Goal: Feedback & Contribution: Contribute content

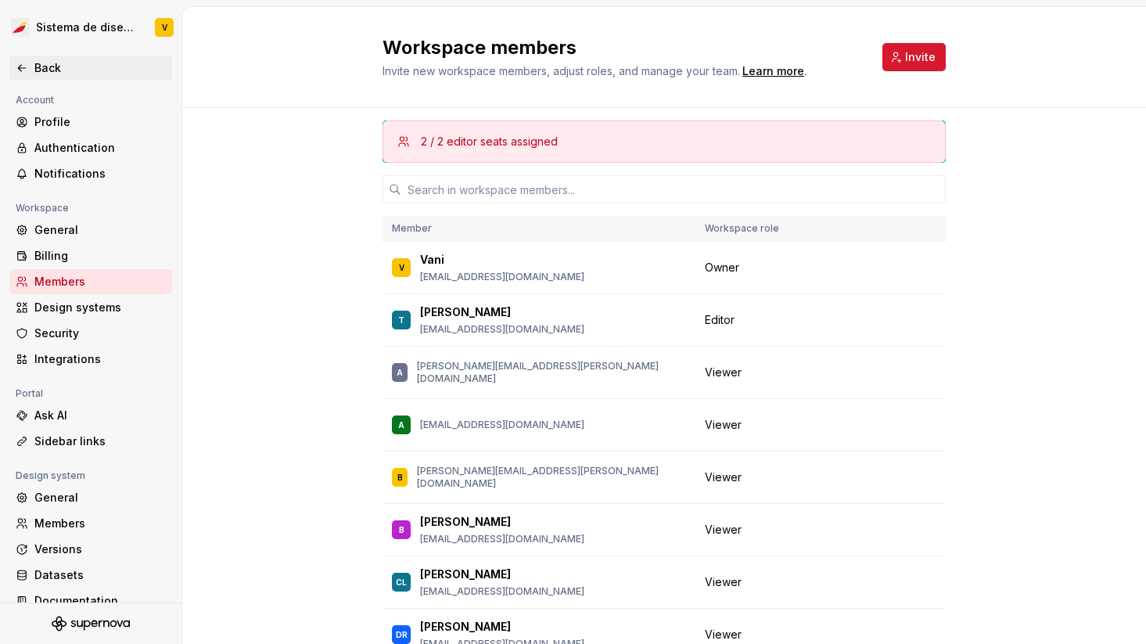
click at [36, 70] on div "Back" at bounding box center [99, 68] width 131 height 16
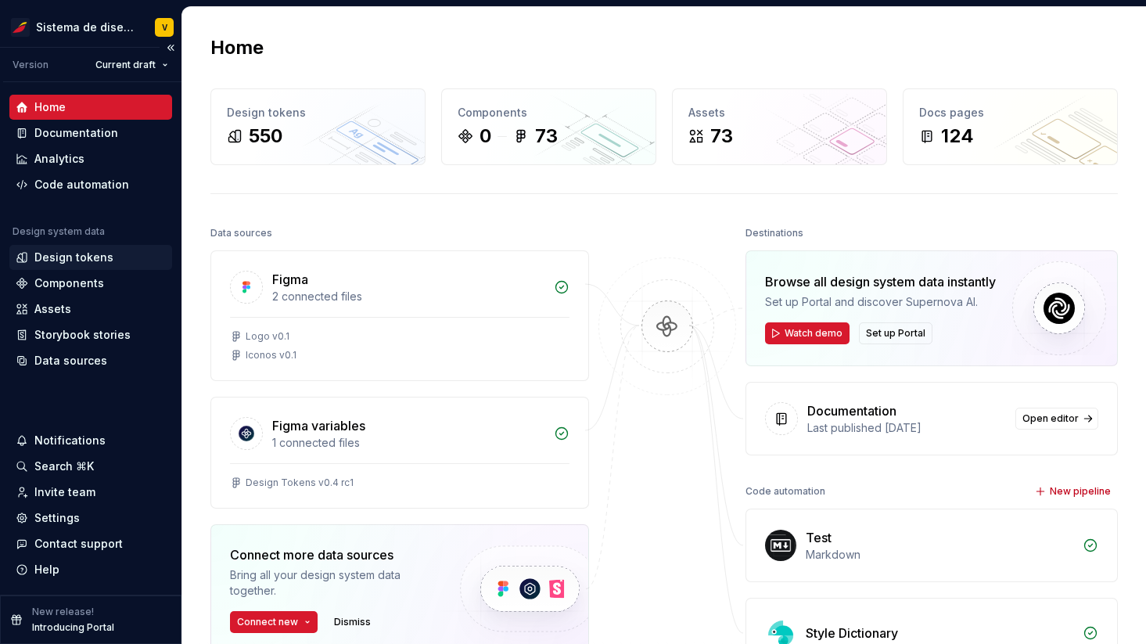
click at [72, 257] on div "Design tokens" at bounding box center [73, 258] width 79 height 16
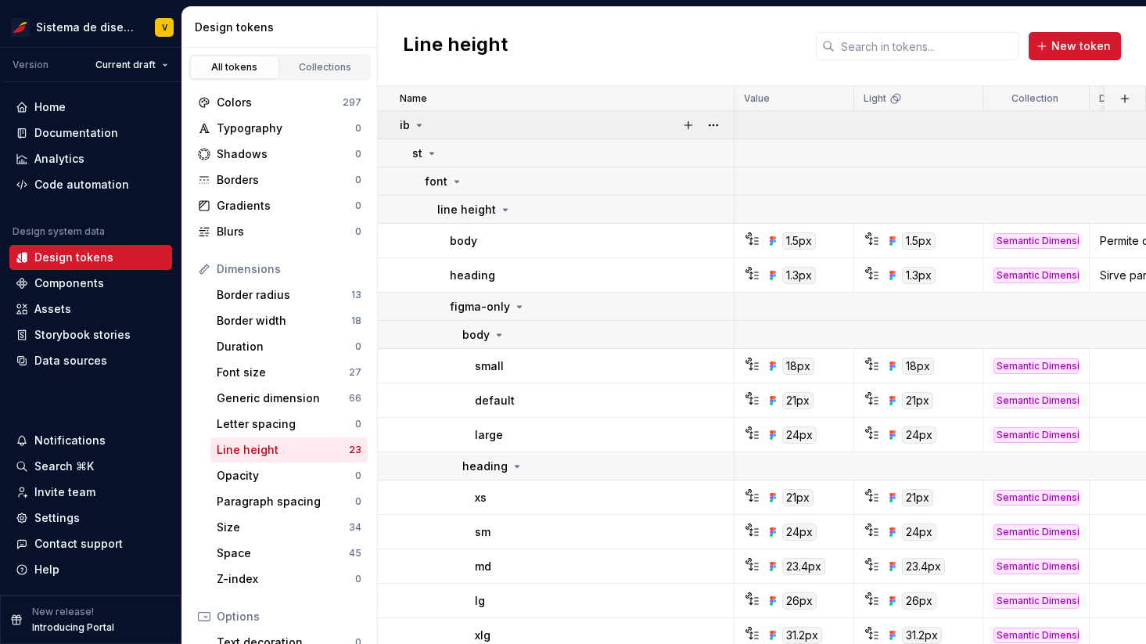
click at [419, 122] on icon at bounding box center [419, 125] width 13 height 13
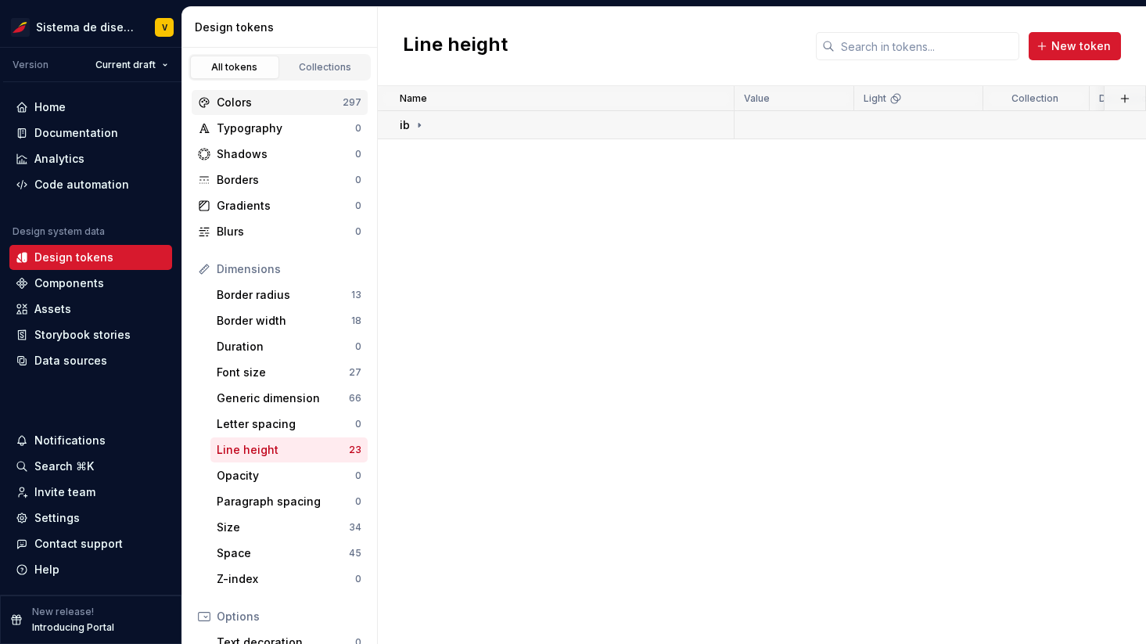
click at [279, 106] on div "Colors" at bounding box center [280, 103] width 126 height 16
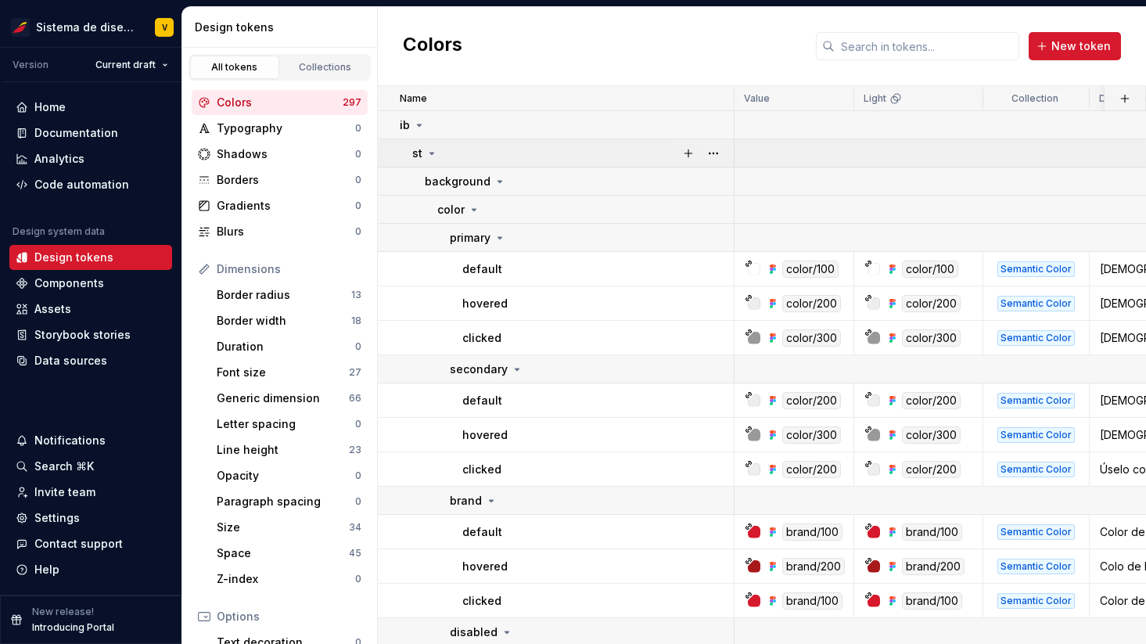
click at [430, 153] on icon at bounding box center [432, 154] width 4 height 2
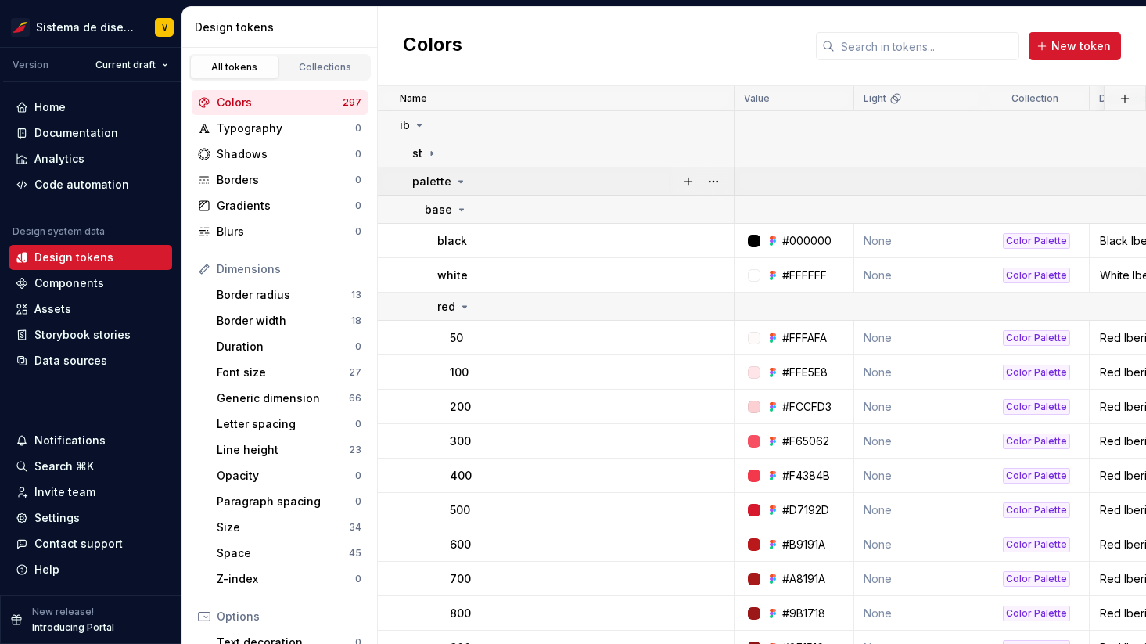
click at [457, 176] on icon at bounding box center [461, 181] width 13 height 13
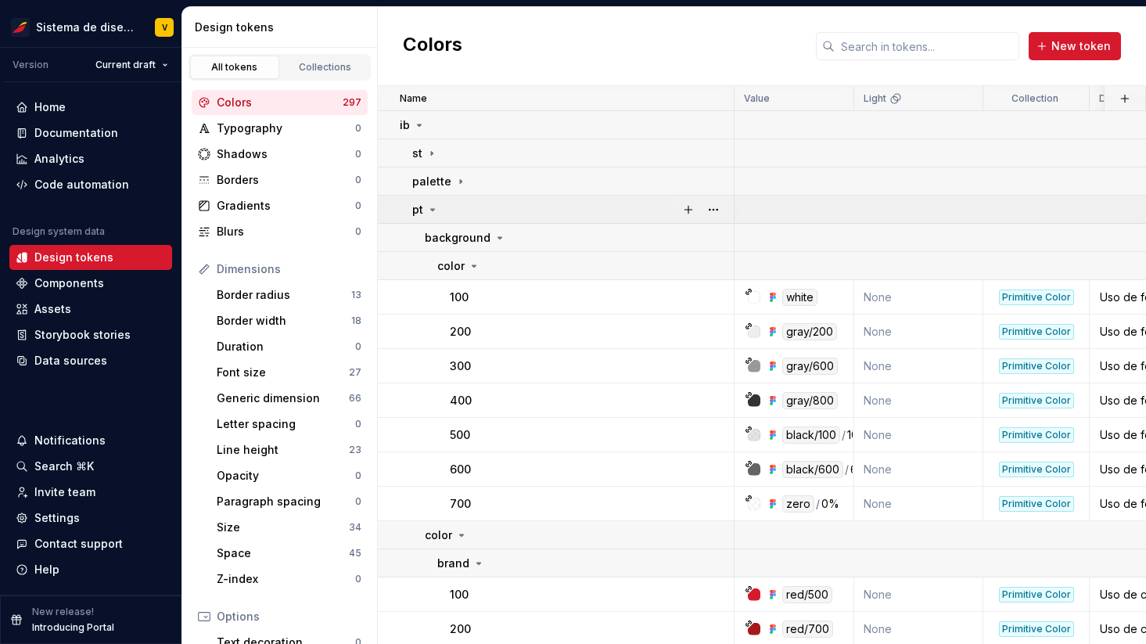
click at [433, 212] on icon at bounding box center [432, 209] width 13 height 13
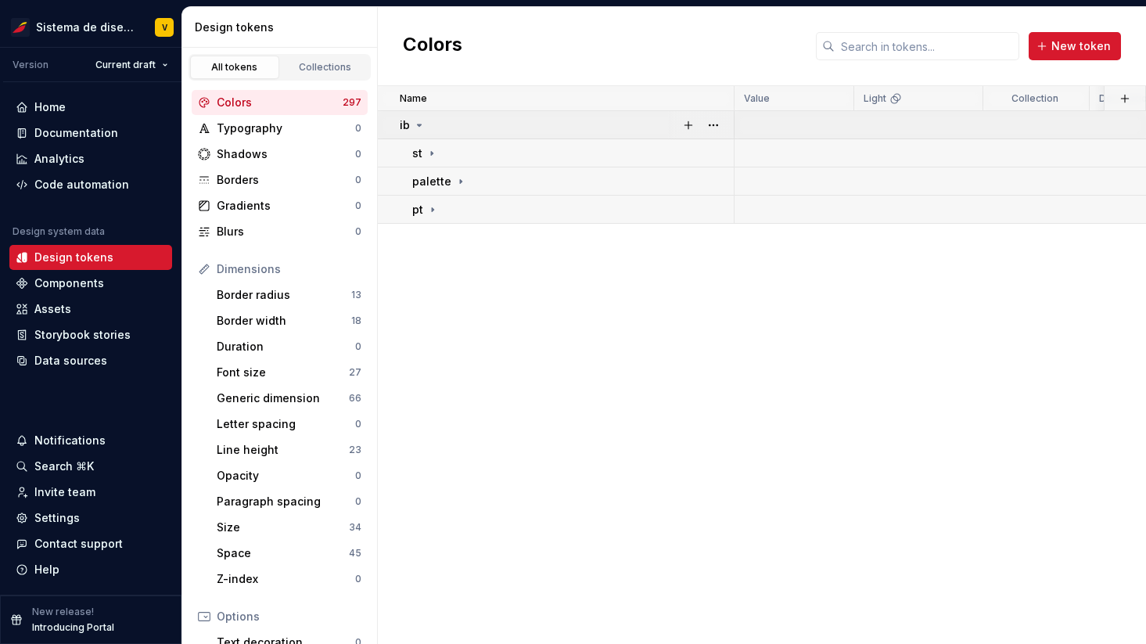
click at [419, 124] on icon at bounding box center [420, 125] width 4 height 2
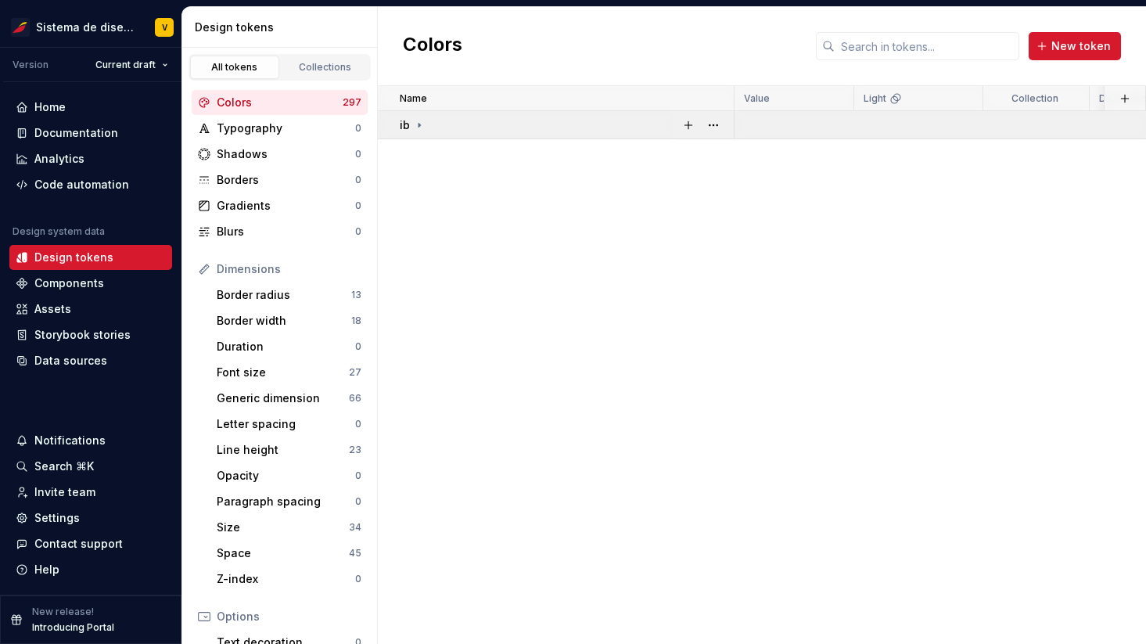
click at [419, 124] on icon at bounding box center [420, 125] width 2 height 4
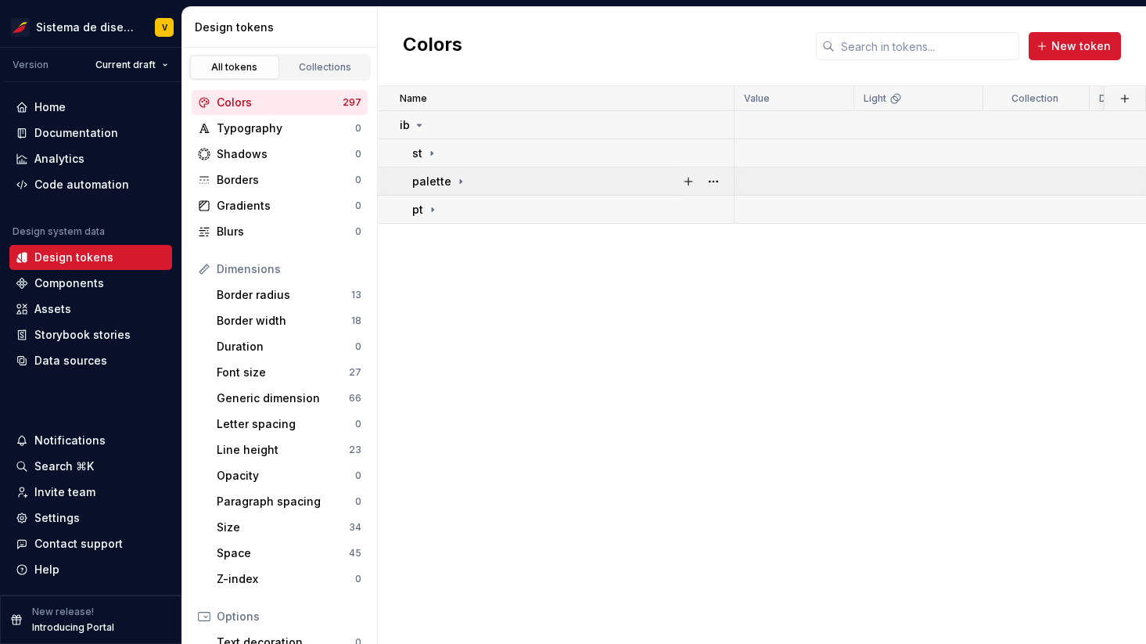
click at [460, 181] on icon at bounding box center [461, 181] width 2 height 4
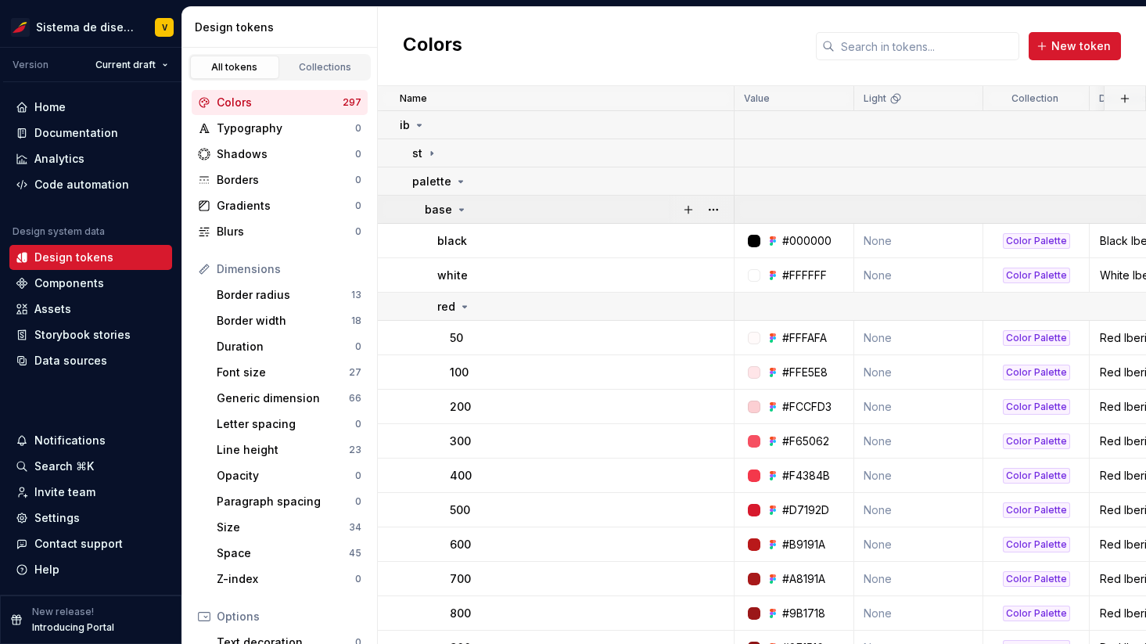
click at [461, 207] on icon at bounding box center [461, 209] width 13 height 13
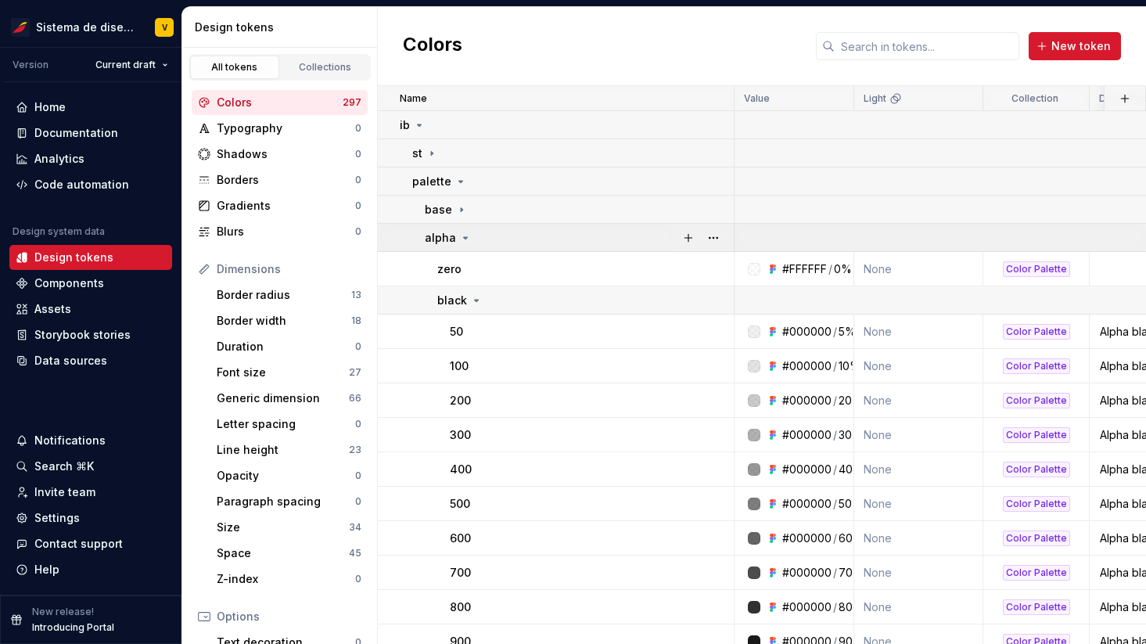
click at [463, 239] on icon at bounding box center [465, 238] width 13 height 13
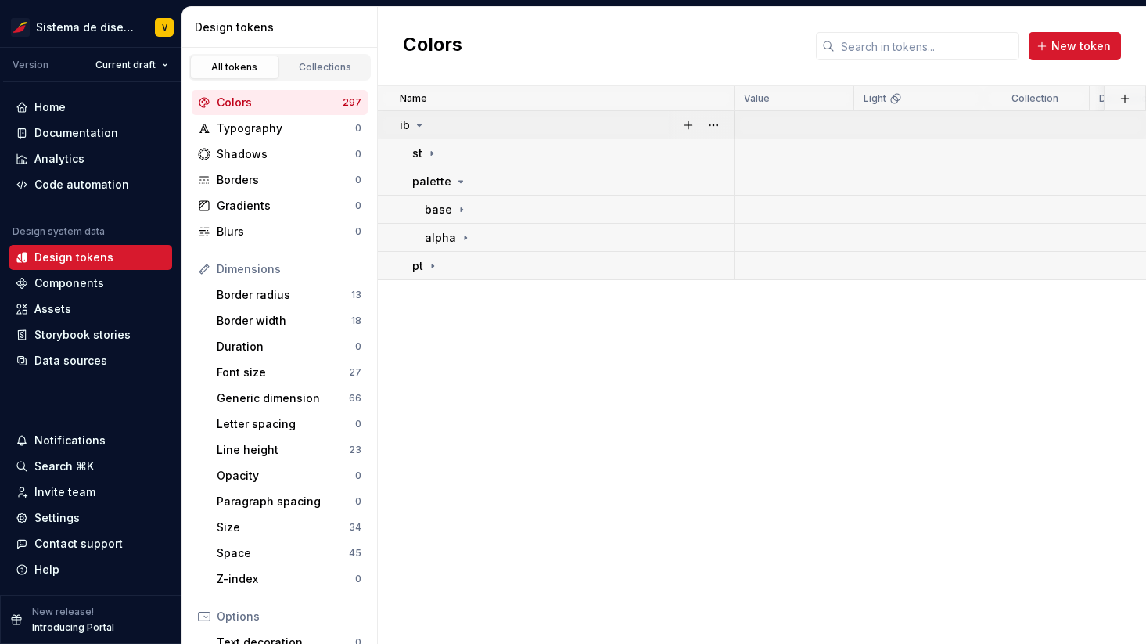
click at [418, 122] on icon at bounding box center [419, 125] width 13 height 13
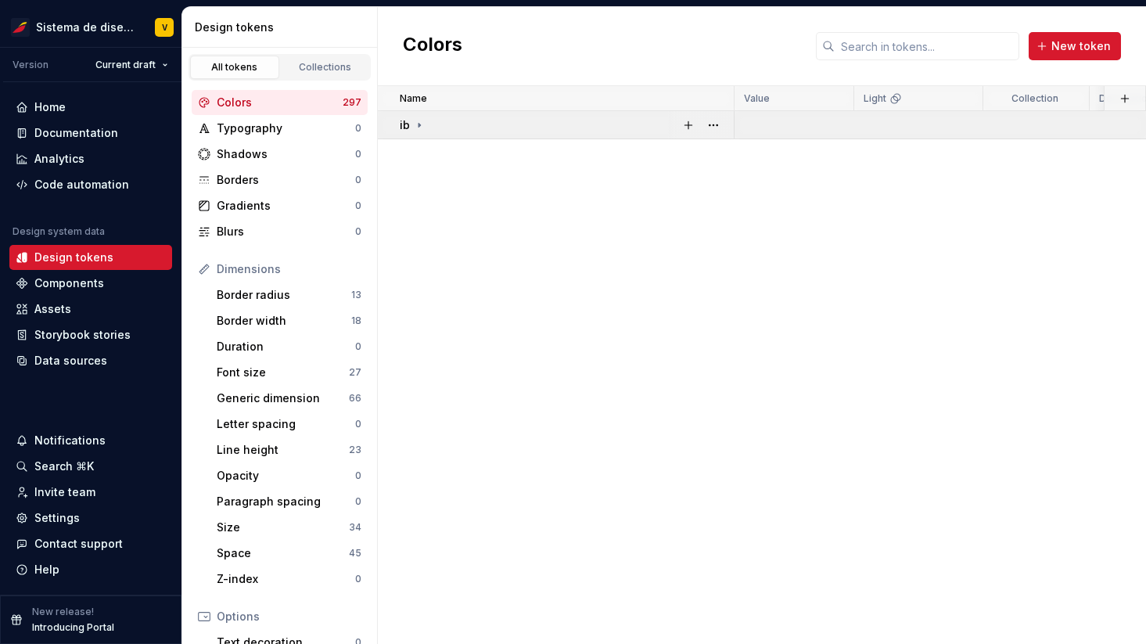
click at [419, 122] on icon at bounding box center [419, 125] width 13 height 13
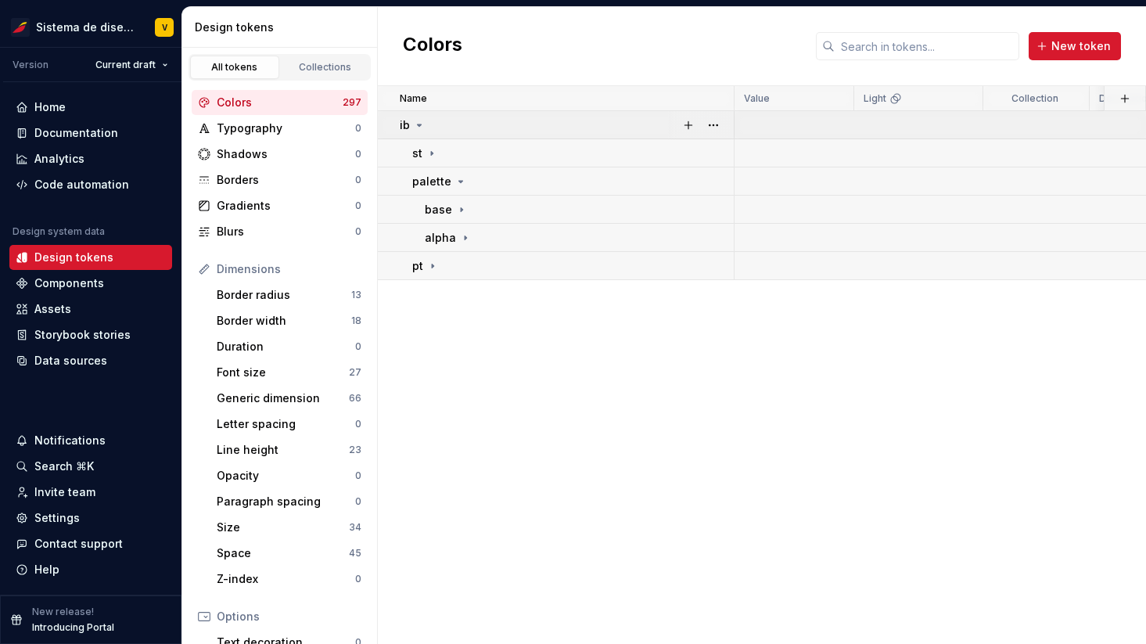
click at [418, 121] on icon at bounding box center [419, 125] width 13 height 13
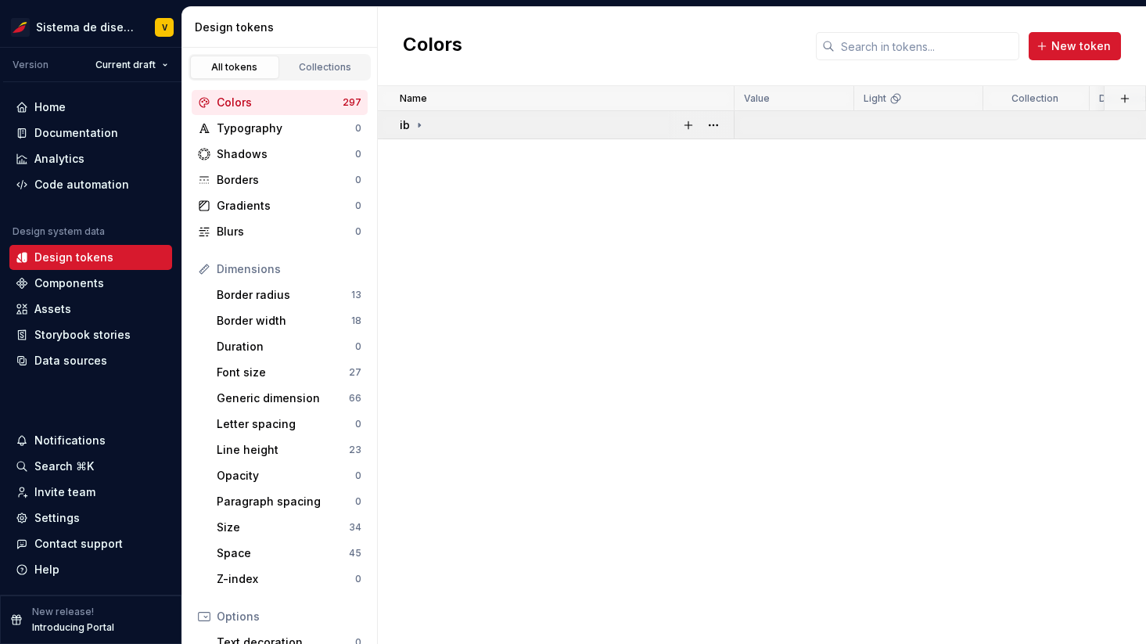
click at [417, 120] on icon at bounding box center [419, 125] width 13 height 13
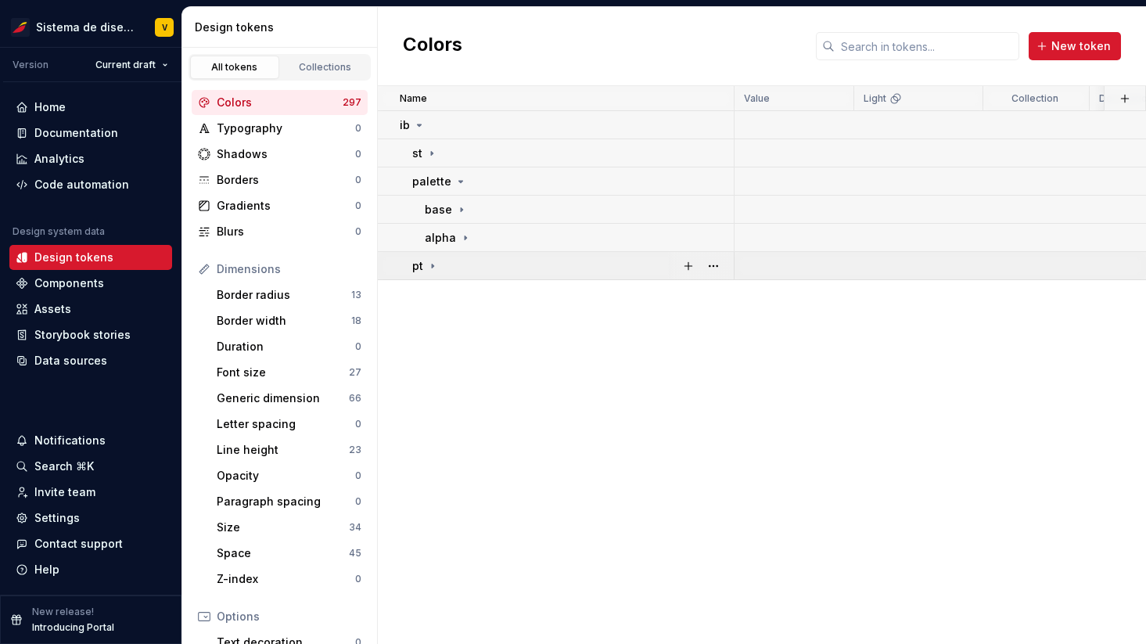
click at [437, 265] on icon at bounding box center [432, 266] width 13 height 13
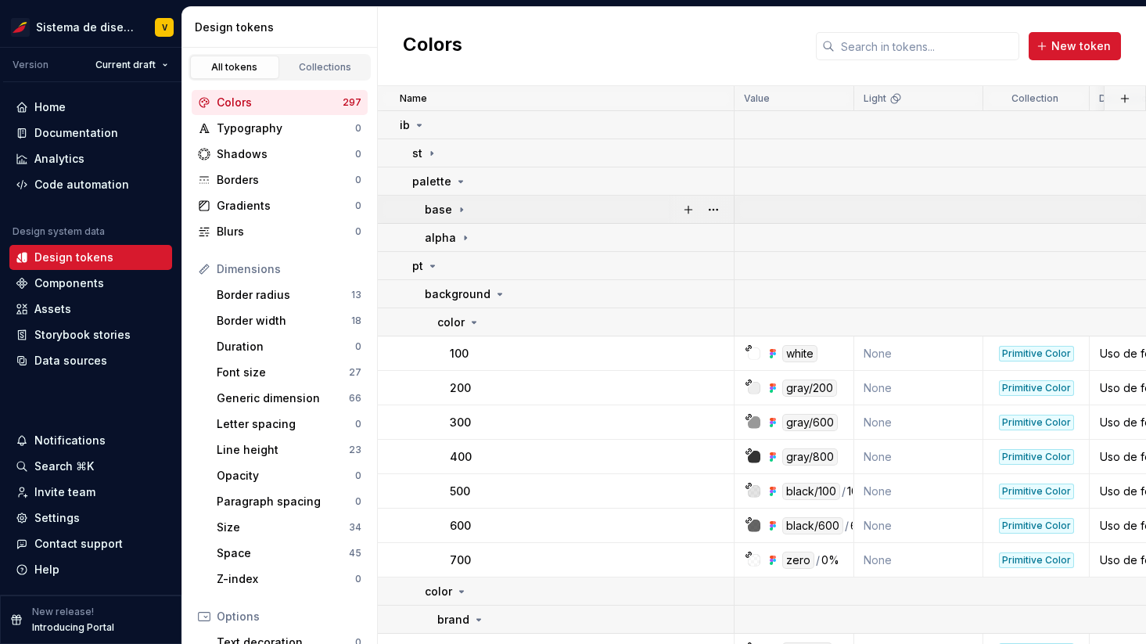
click at [458, 205] on icon at bounding box center [461, 209] width 13 height 13
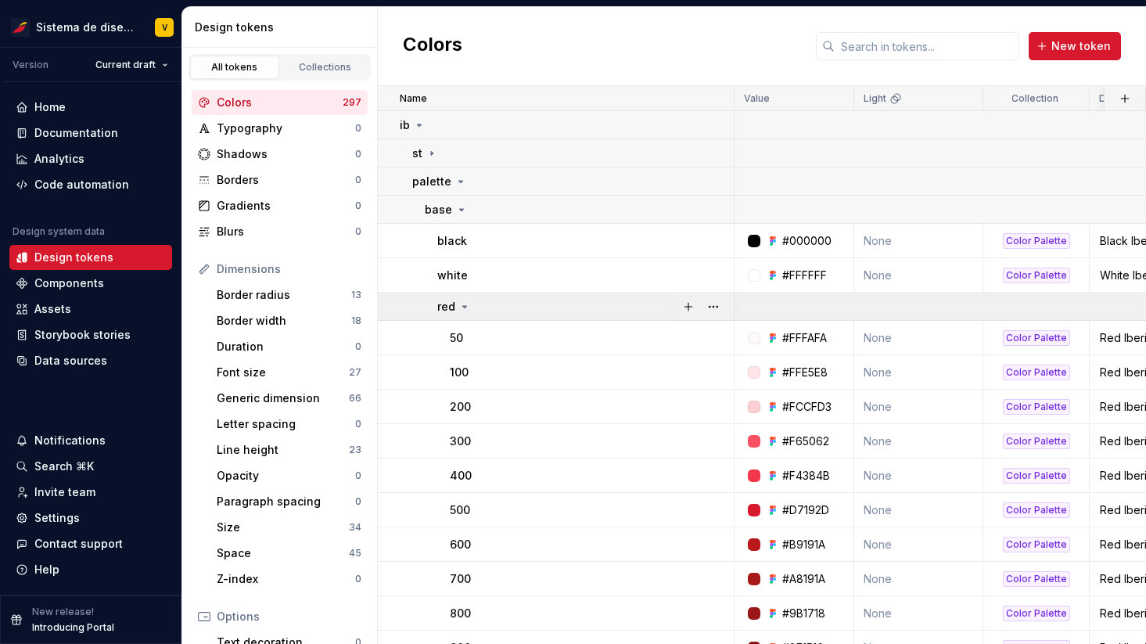
click at [463, 306] on icon at bounding box center [465, 307] width 4 height 2
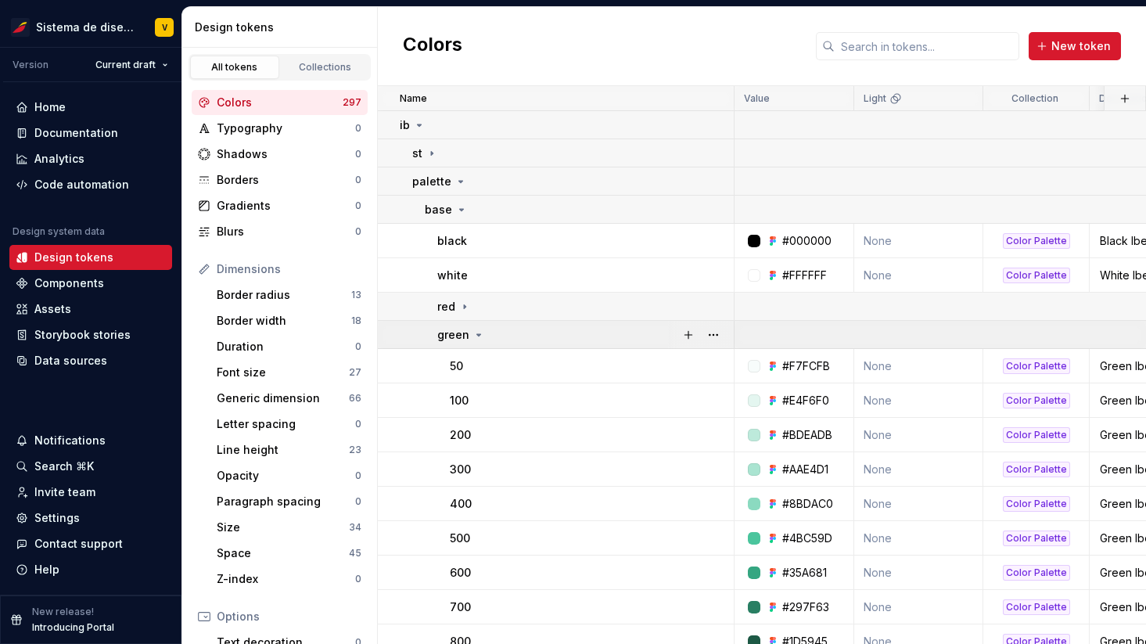
click at [474, 334] on icon at bounding box center [479, 335] width 13 height 13
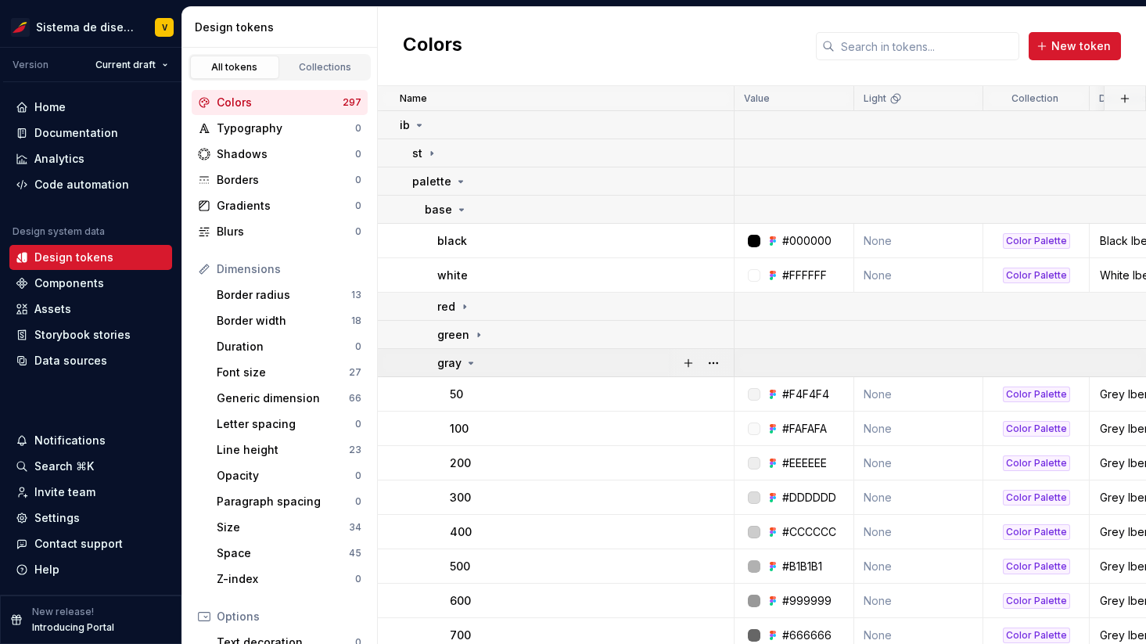
click at [471, 361] on icon at bounding box center [471, 363] width 13 height 13
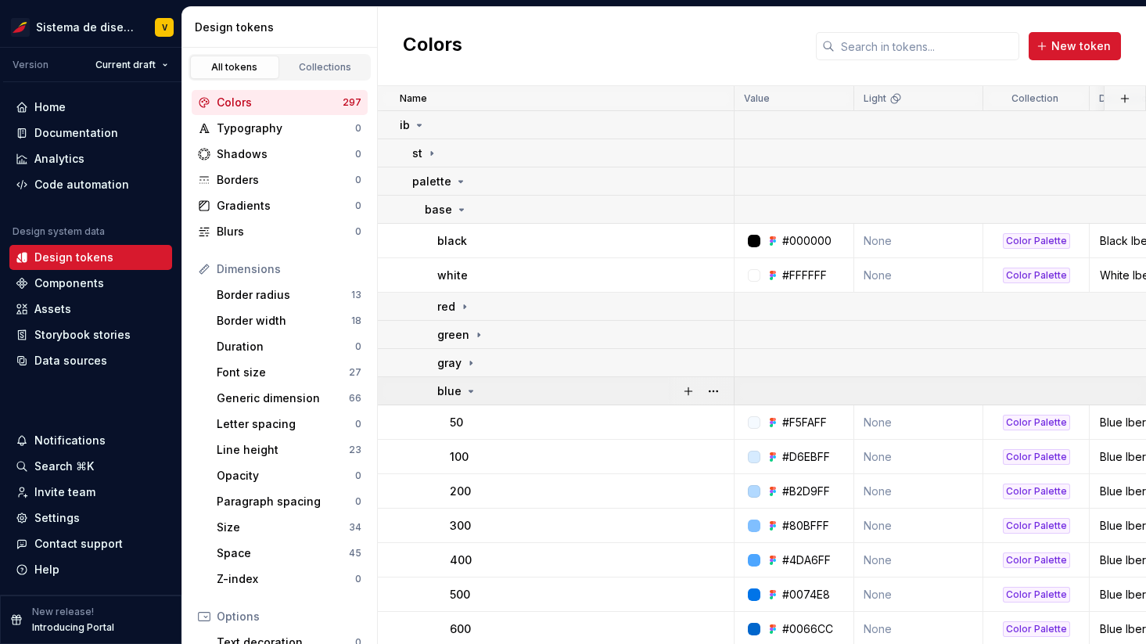
click at [469, 388] on icon at bounding box center [471, 391] width 13 height 13
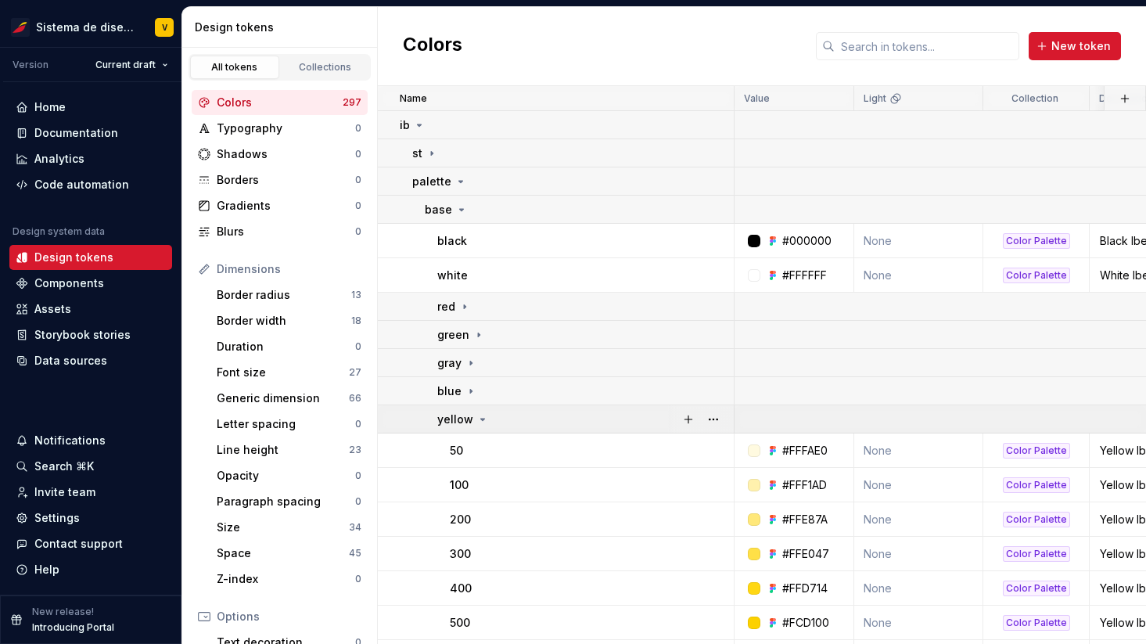
click at [476, 414] on icon at bounding box center [482, 419] width 13 height 13
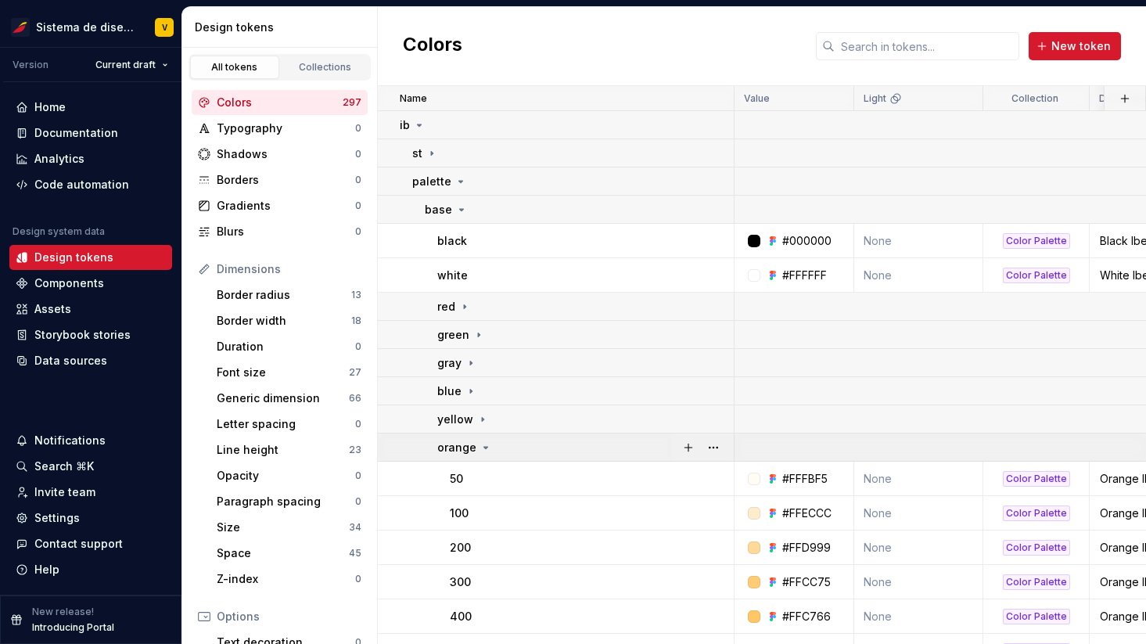
click at [483, 448] on icon at bounding box center [486, 447] width 13 height 13
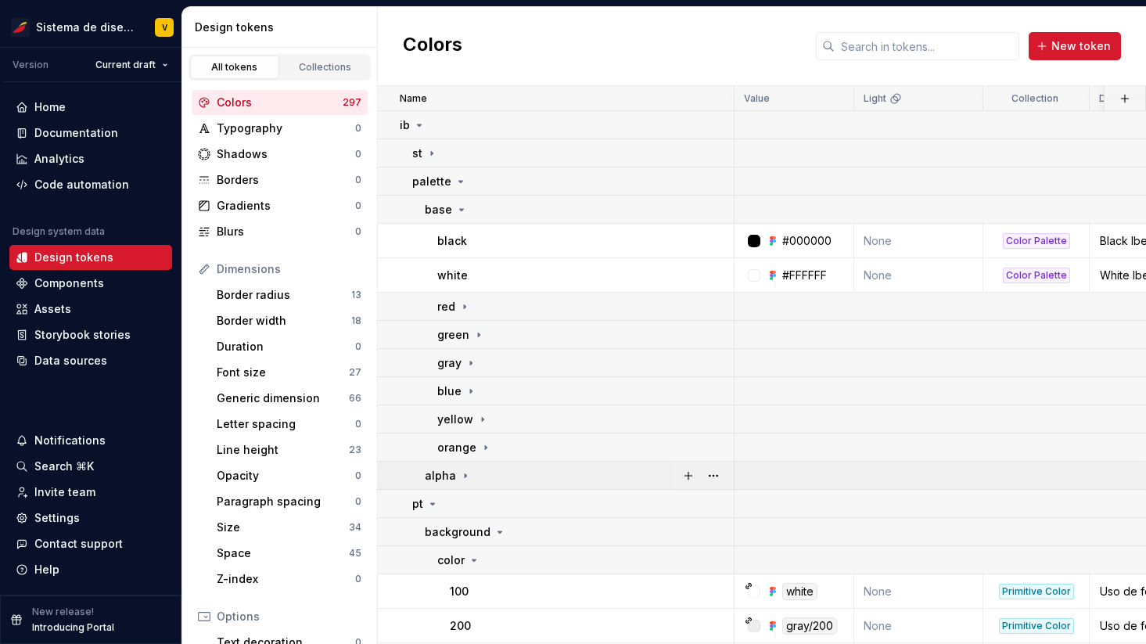
click at [465, 476] on icon at bounding box center [466, 475] width 2 height 4
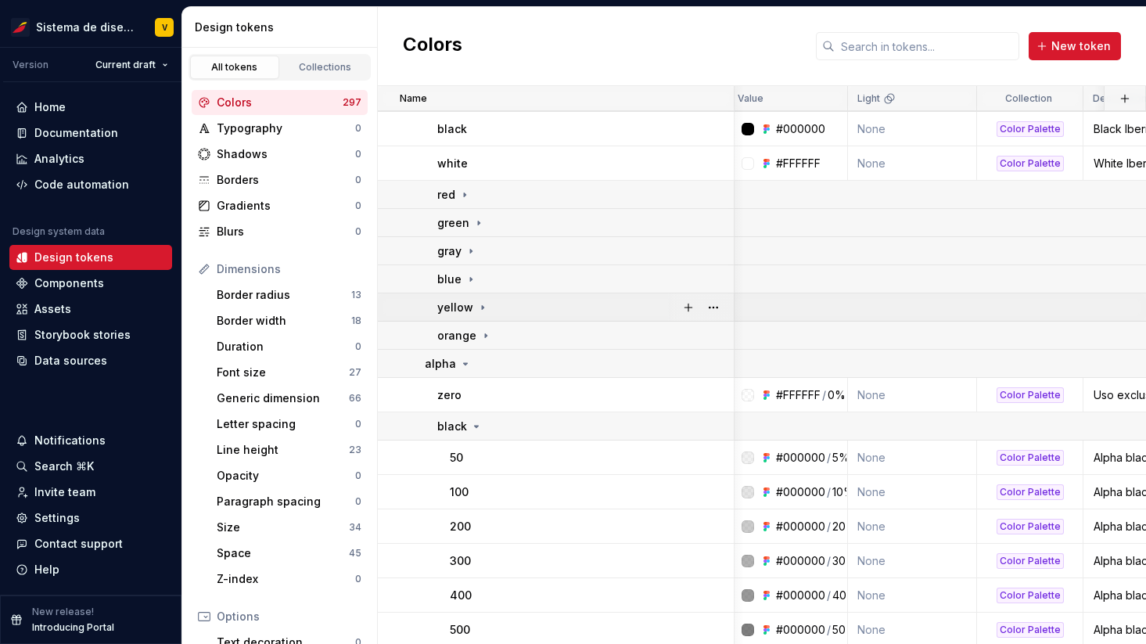
scroll to position [112, 0]
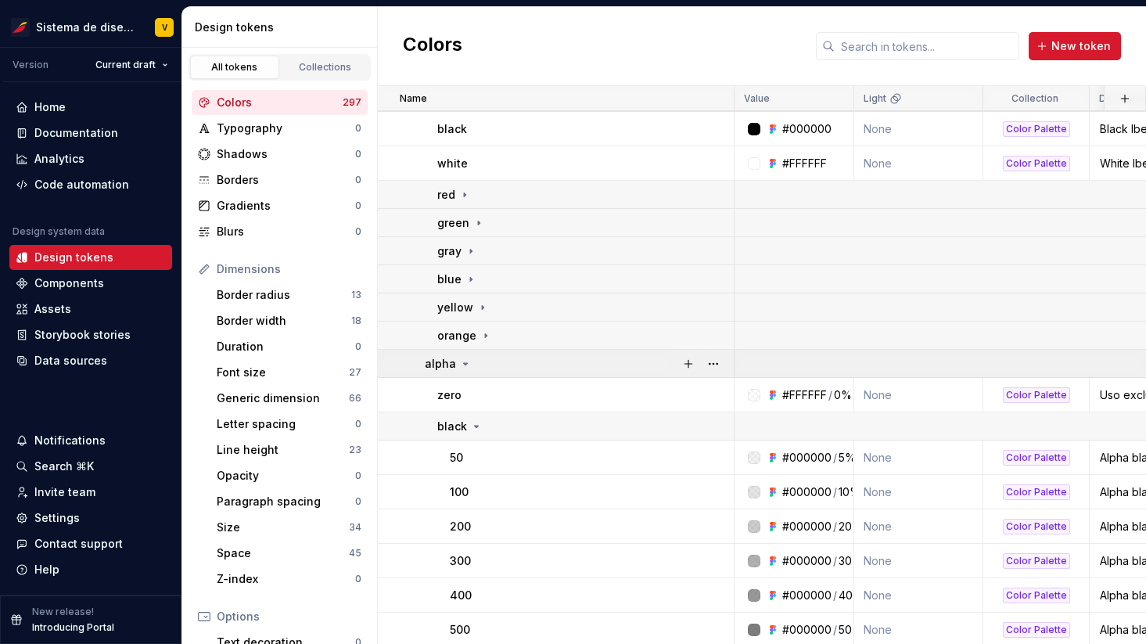
click at [461, 361] on icon at bounding box center [465, 364] width 13 height 13
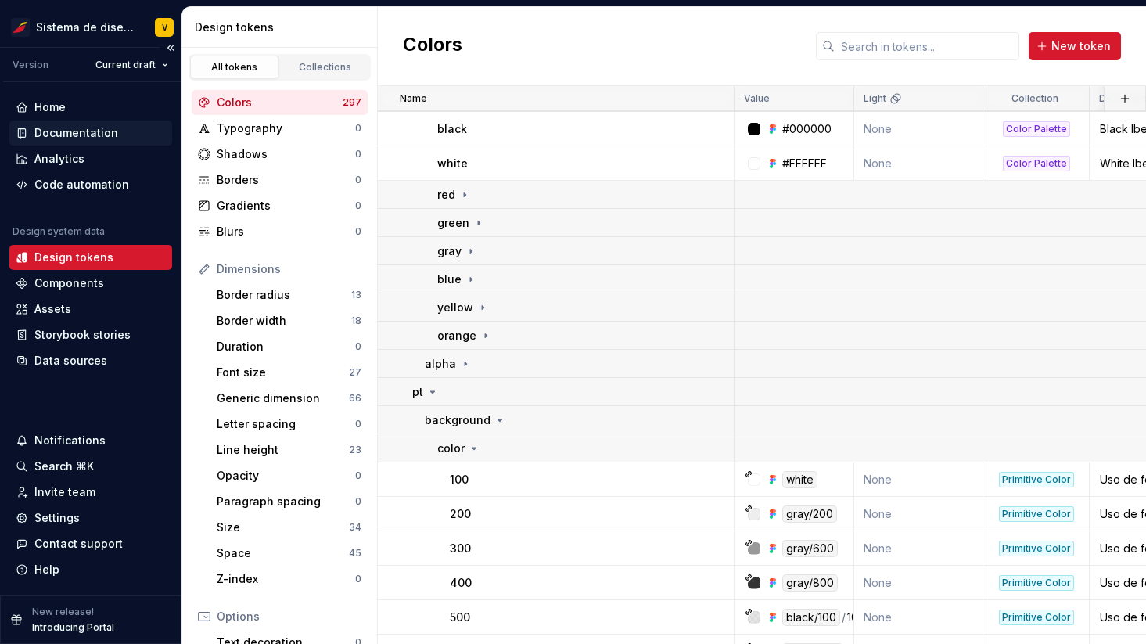
click at [84, 132] on div "Documentation" at bounding box center [76, 133] width 84 height 16
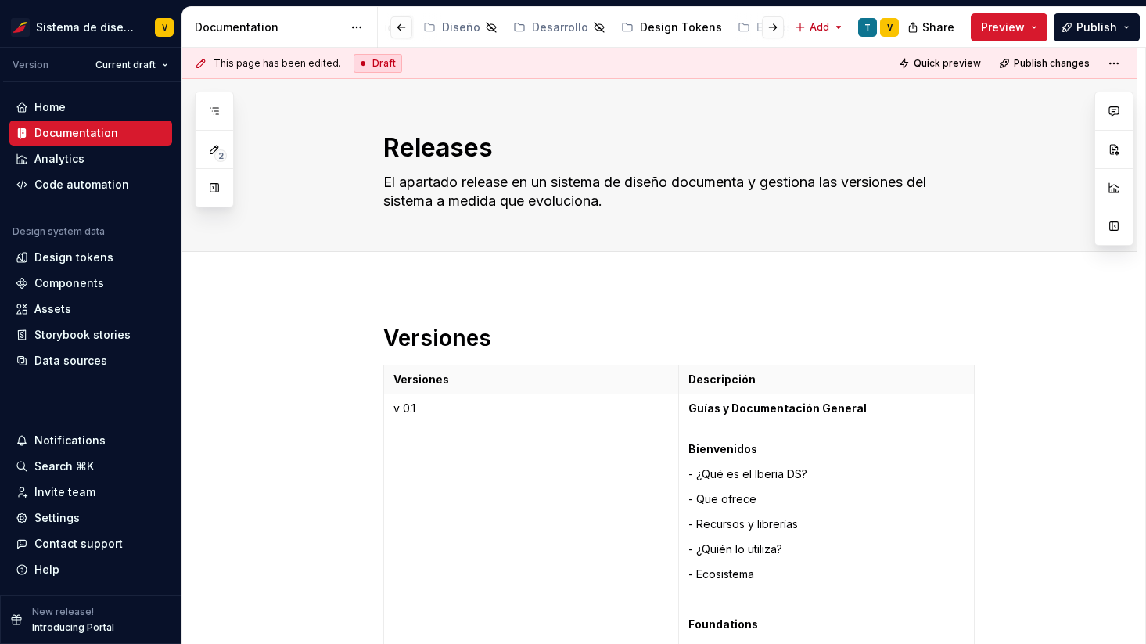
scroll to position [0, 406]
click at [601, 27] on div "Design Tokens" at bounding box center [629, 28] width 82 height 16
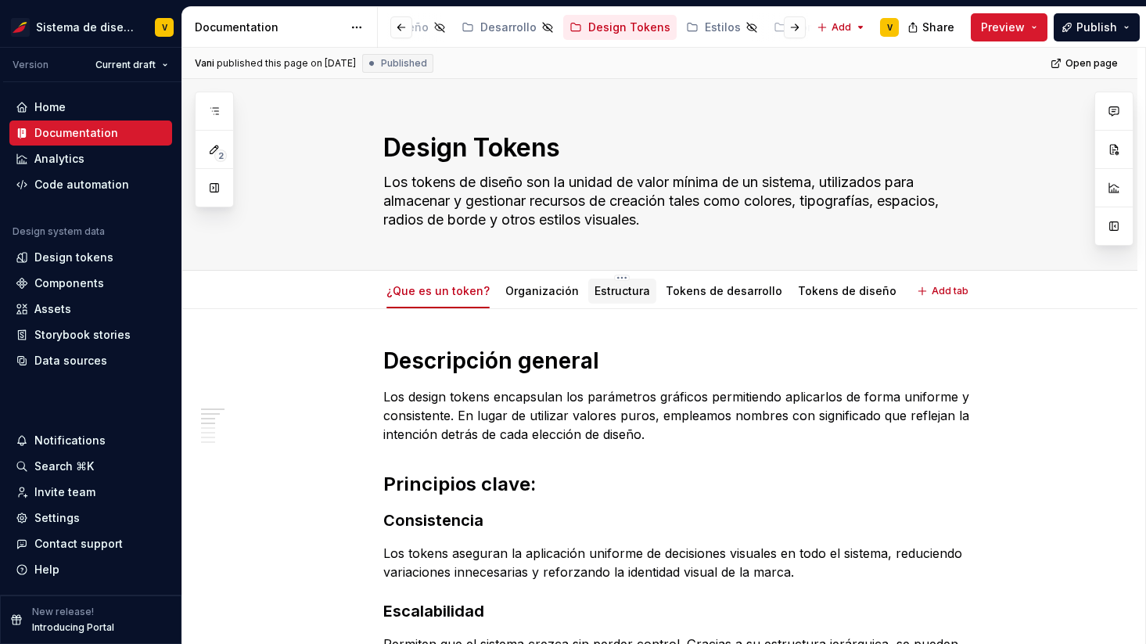
click at [603, 296] on link "Estructura" at bounding box center [623, 290] width 56 height 13
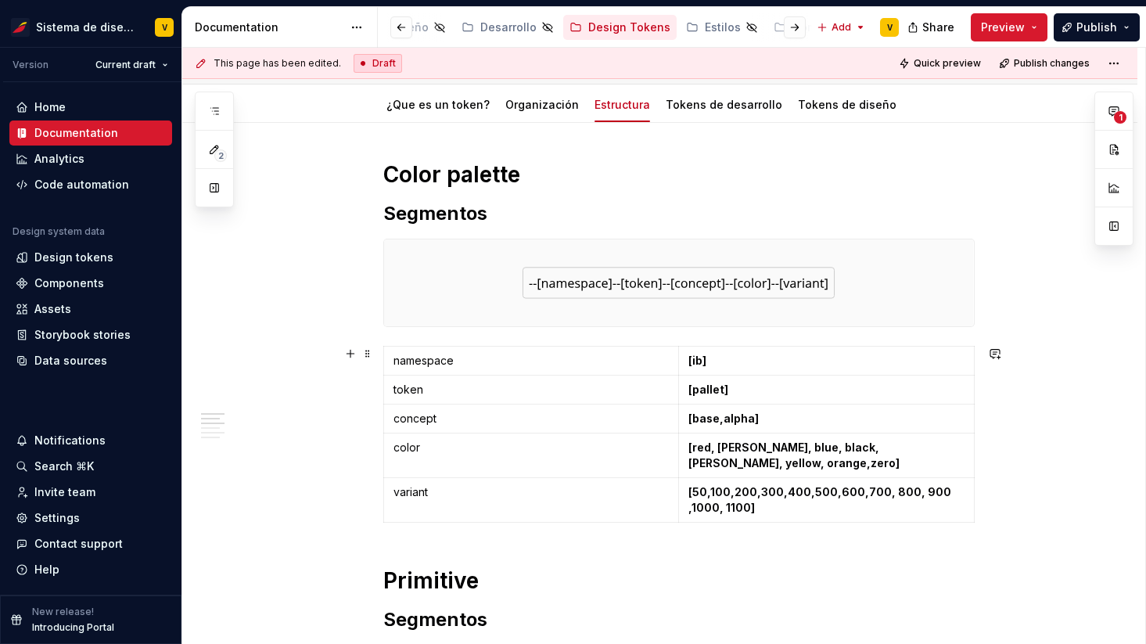
scroll to position [132, 0]
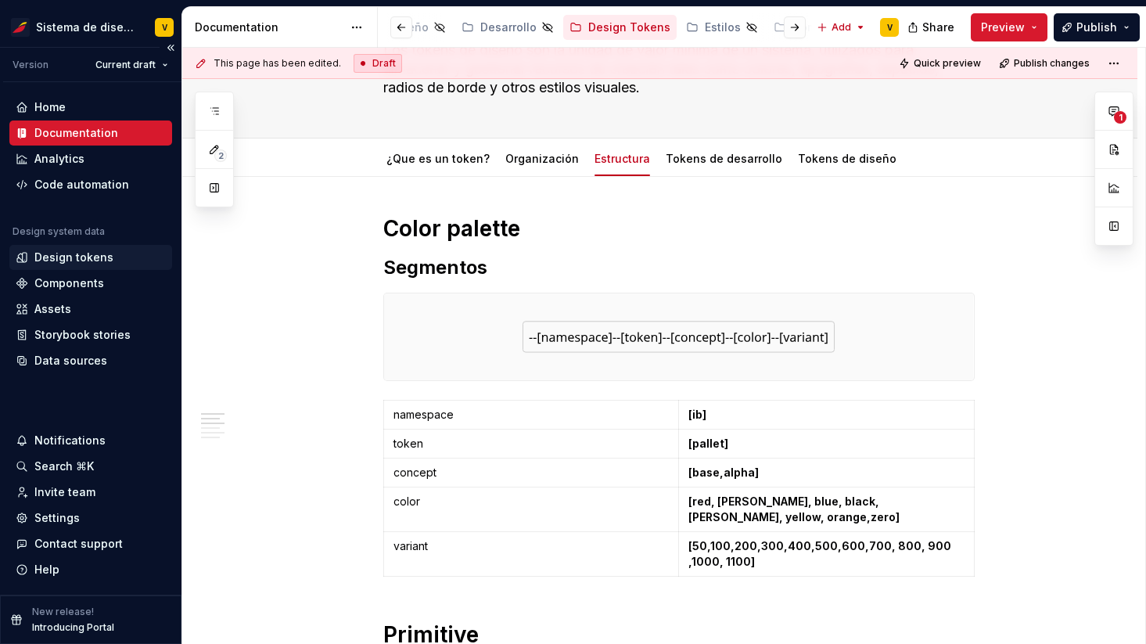
click at [59, 258] on div "Design tokens" at bounding box center [73, 258] width 79 height 16
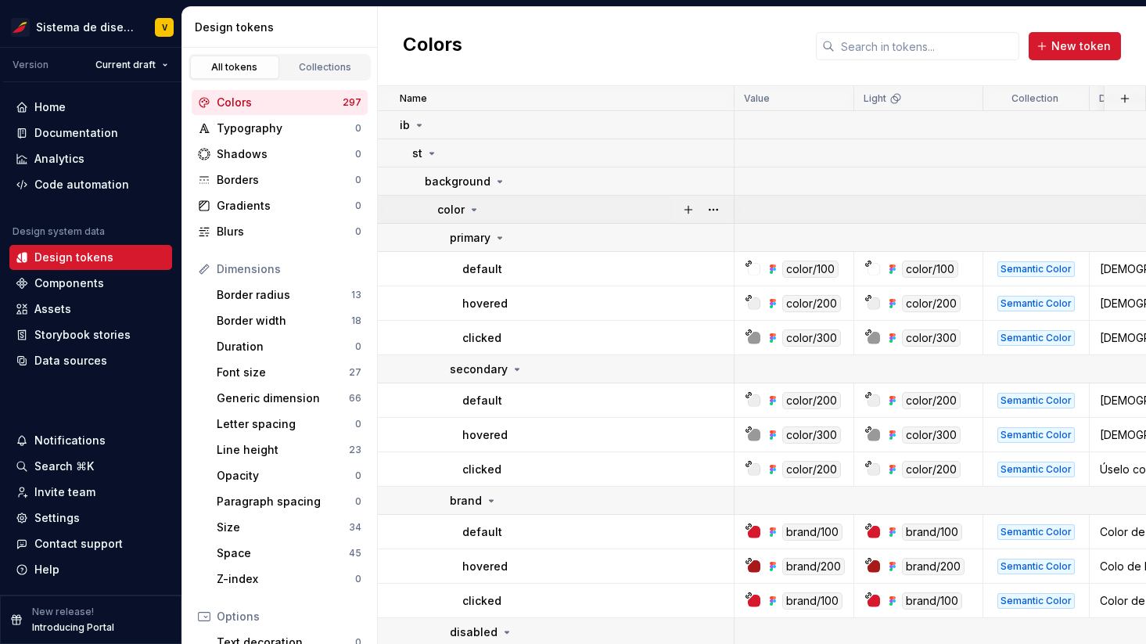
click at [473, 207] on icon at bounding box center [474, 209] width 13 height 13
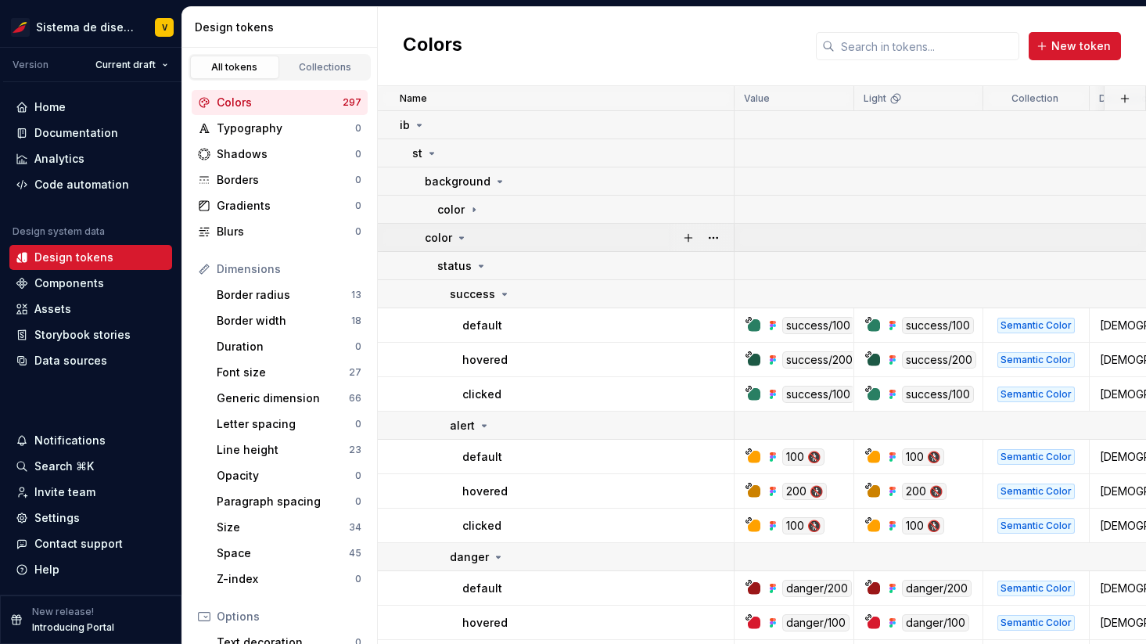
click at [460, 239] on icon at bounding box center [462, 238] width 4 height 2
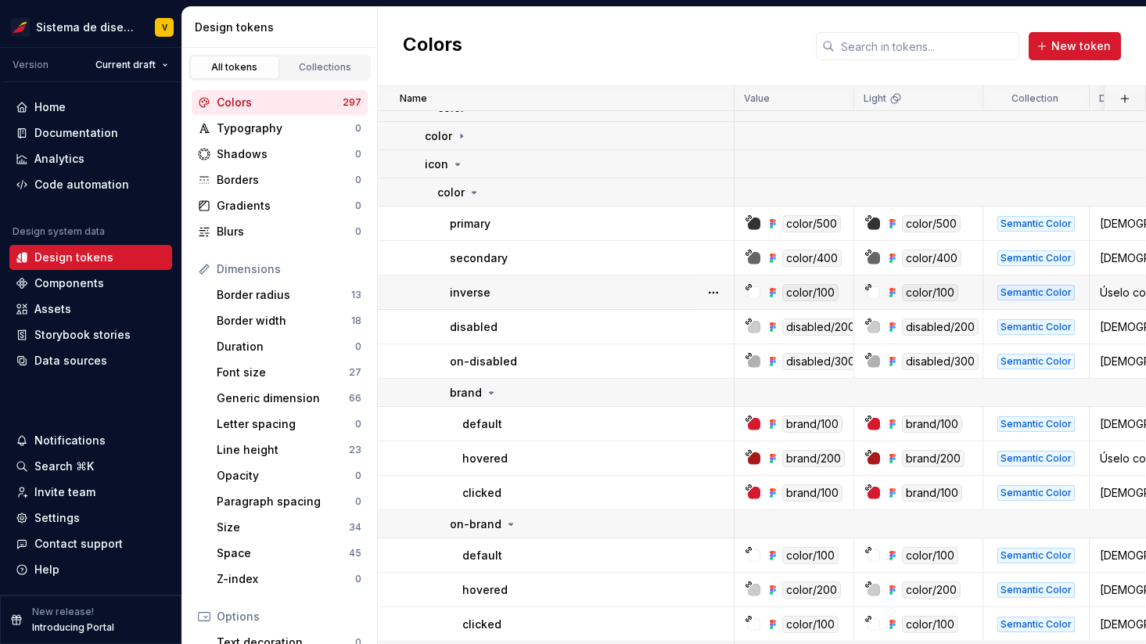
scroll to position [121, 0]
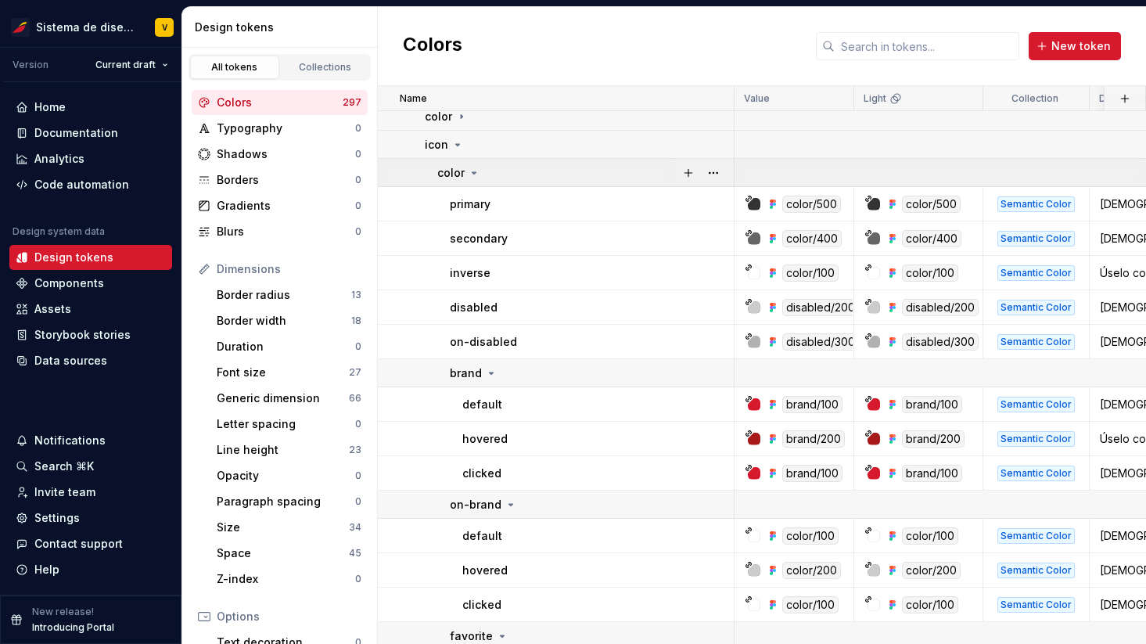
click at [474, 171] on icon at bounding box center [474, 173] width 13 height 13
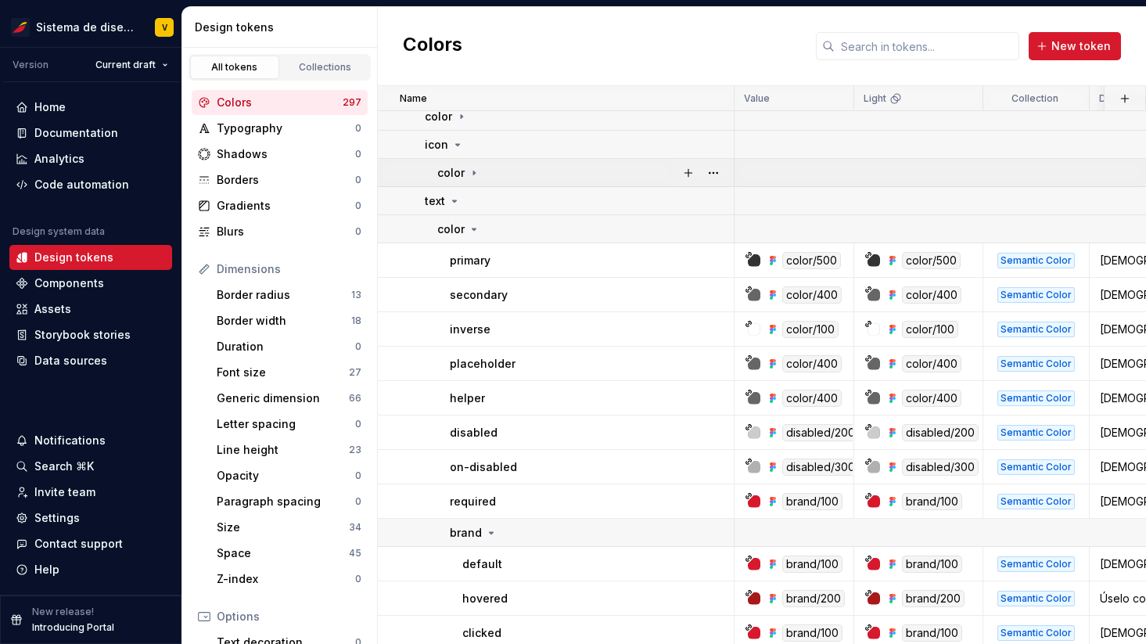
click at [472, 168] on icon at bounding box center [474, 173] width 13 height 13
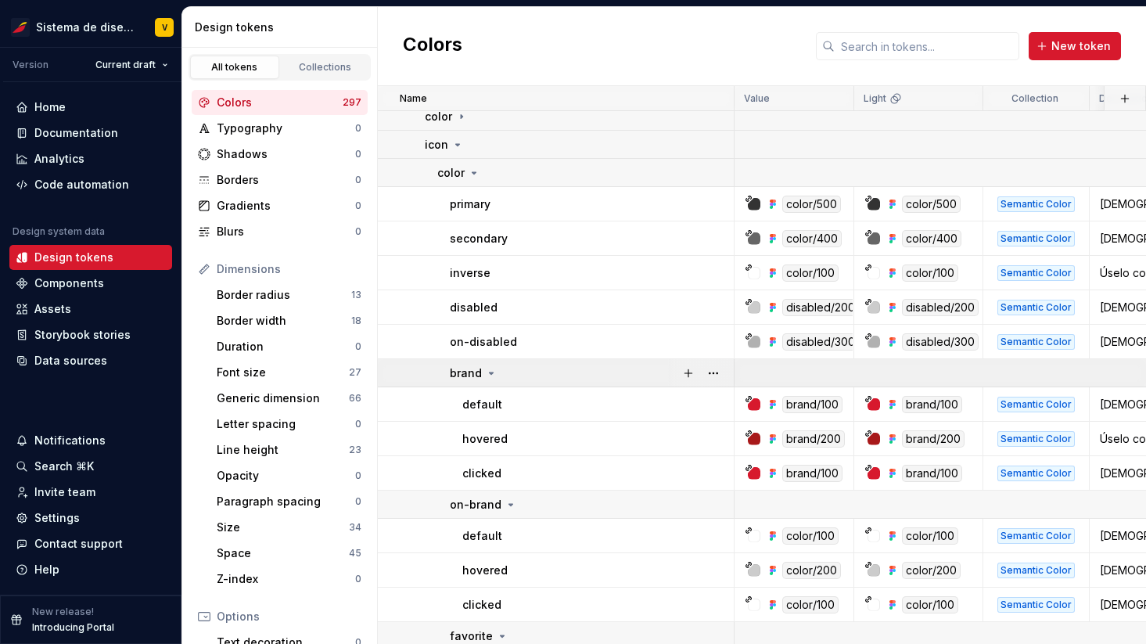
click at [491, 370] on icon at bounding box center [491, 373] width 13 height 13
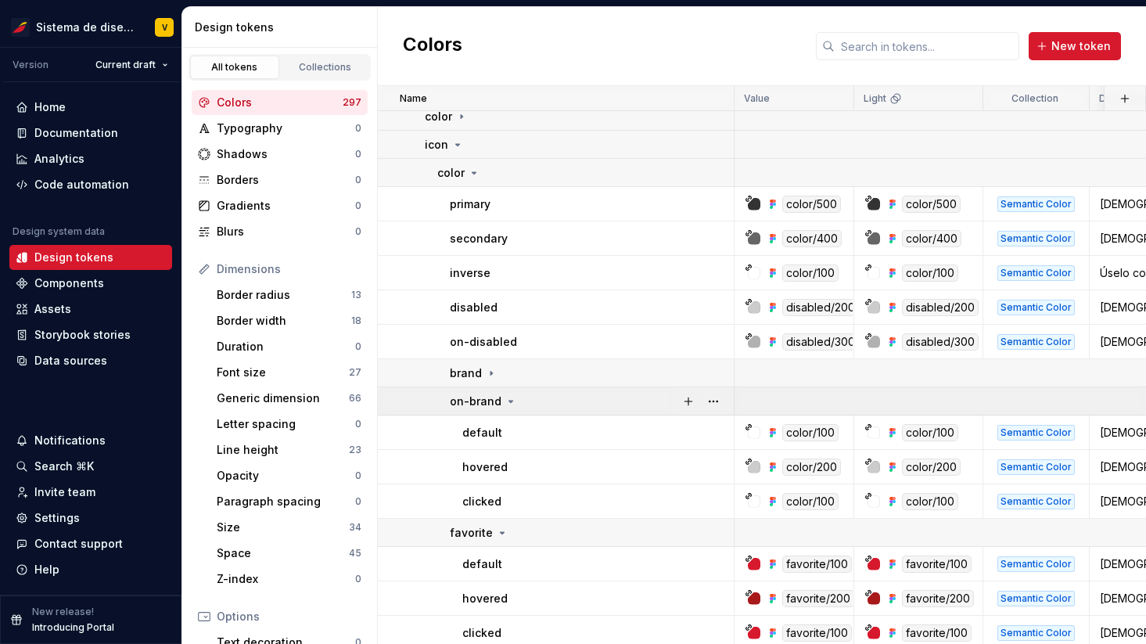
click at [506, 398] on icon at bounding box center [511, 401] width 13 height 13
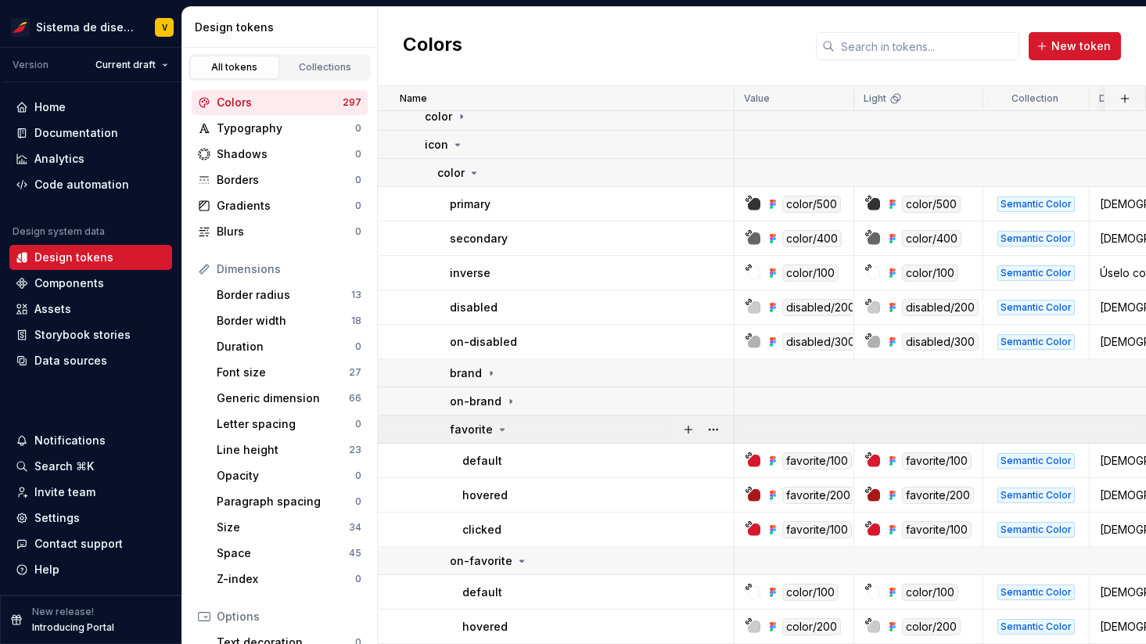
click at [501, 426] on icon at bounding box center [502, 429] width 13 height 13
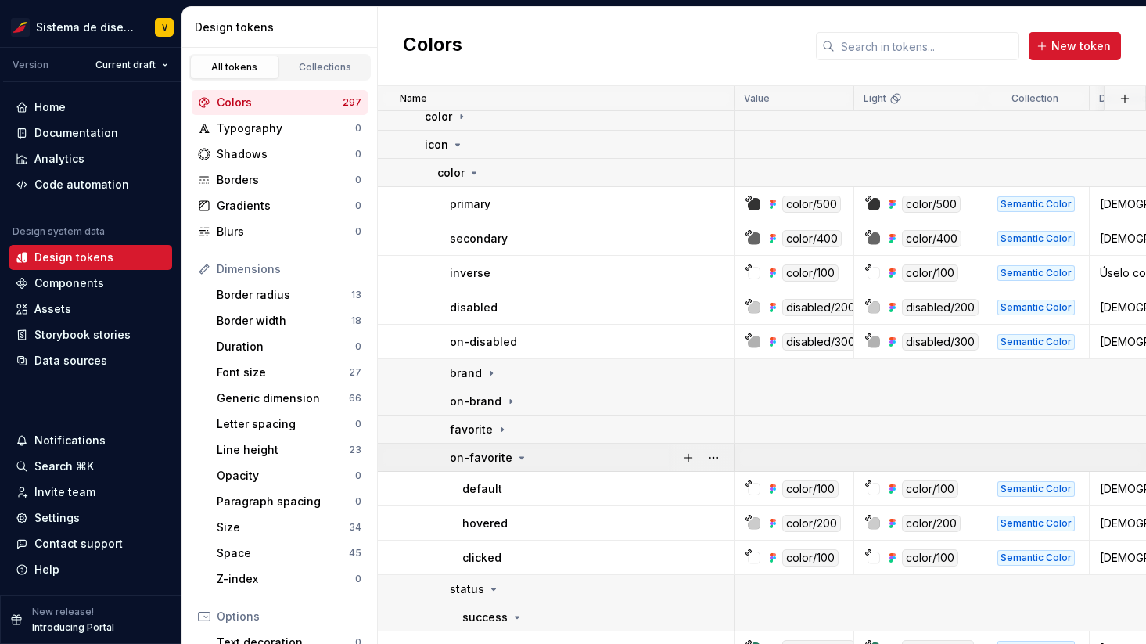
click at [520, 457] on icon at bounding box center [522, 458] width 4 height 2
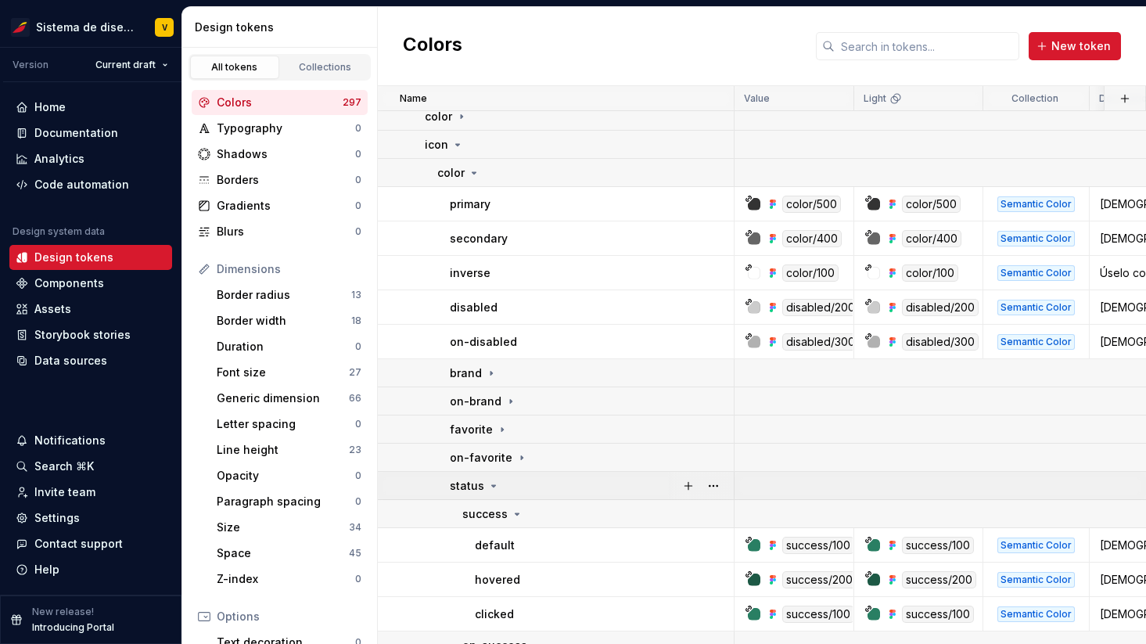
click at [494, 481] on icon at bounding box center [493, 486] width 13 height 13
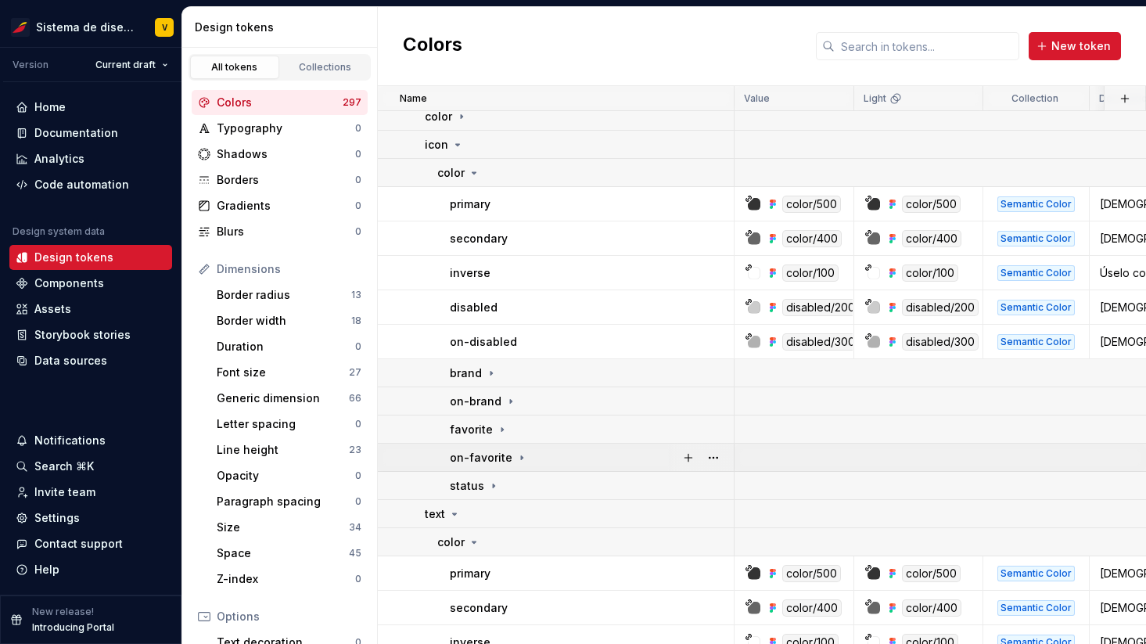
click at [518, 455] on icon at bounding box center [522, 457] width 13 height 13
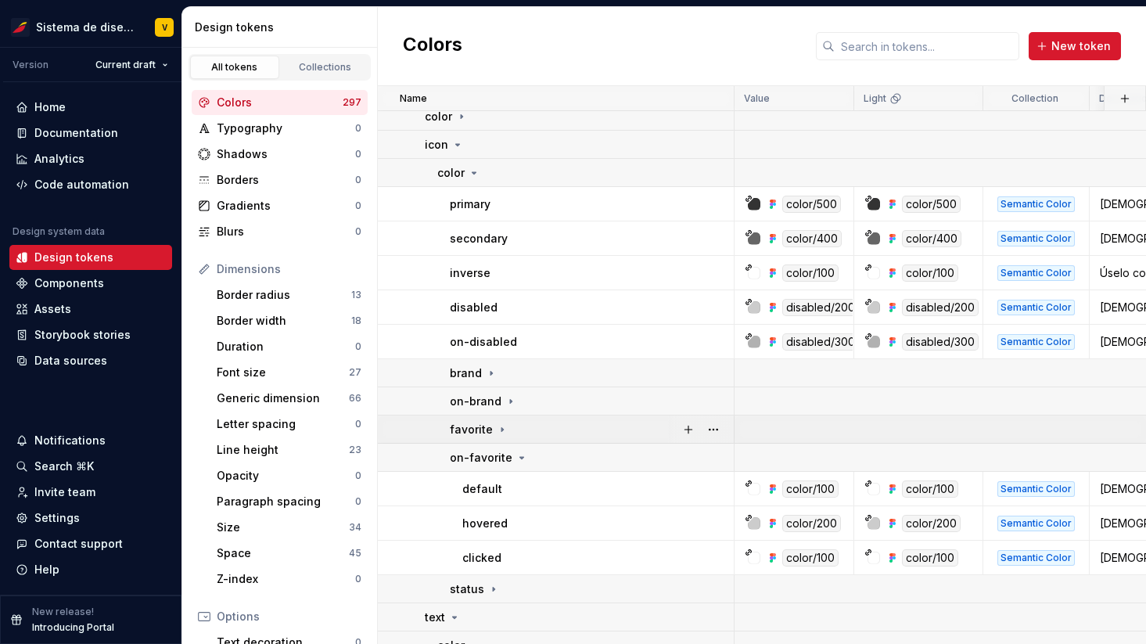
click at [502, 430] on icon at bounding box center [503, 429] width 2 height 4
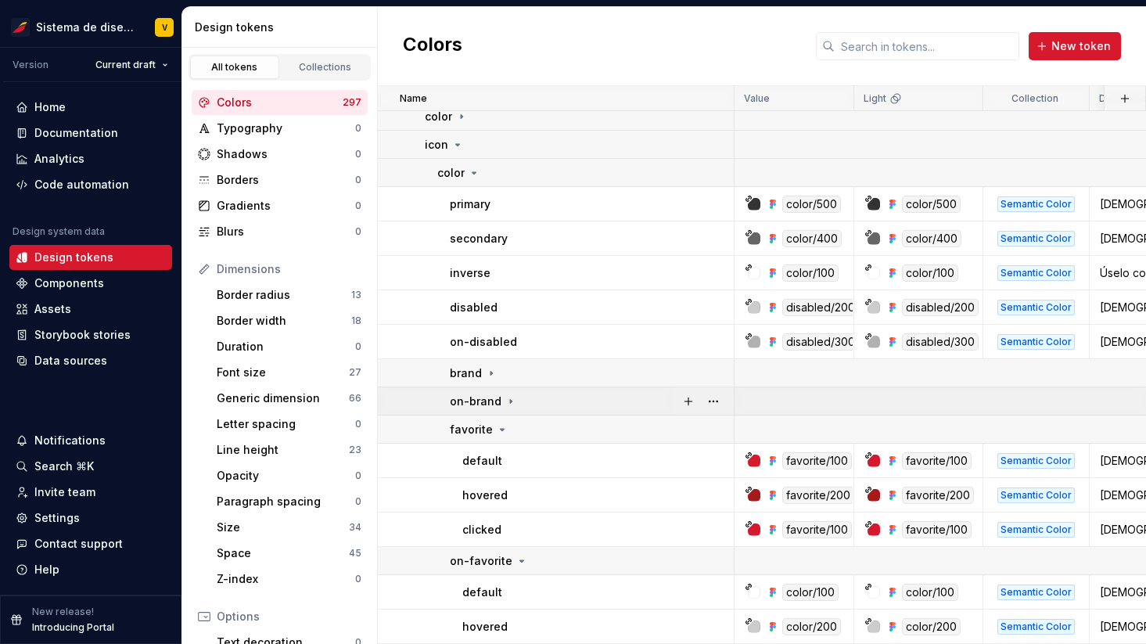
click at [509, 398] on icon at bounding box center [511, 401] width 13 height 13
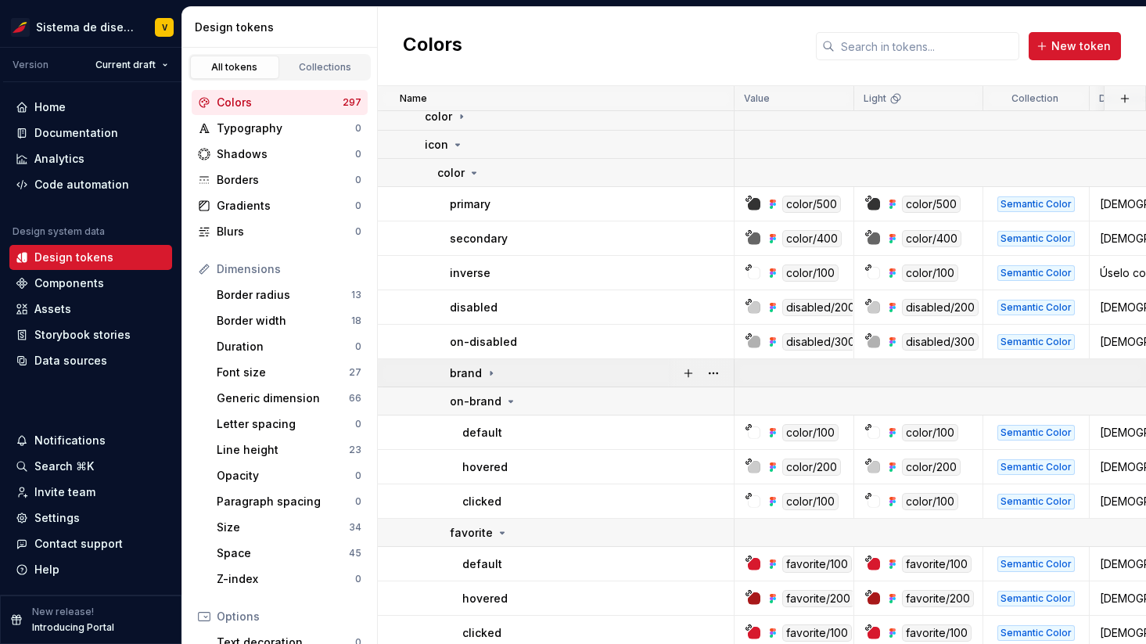
click at [491, 371] on icon at bounding box center [491, 373] width 13 height 13
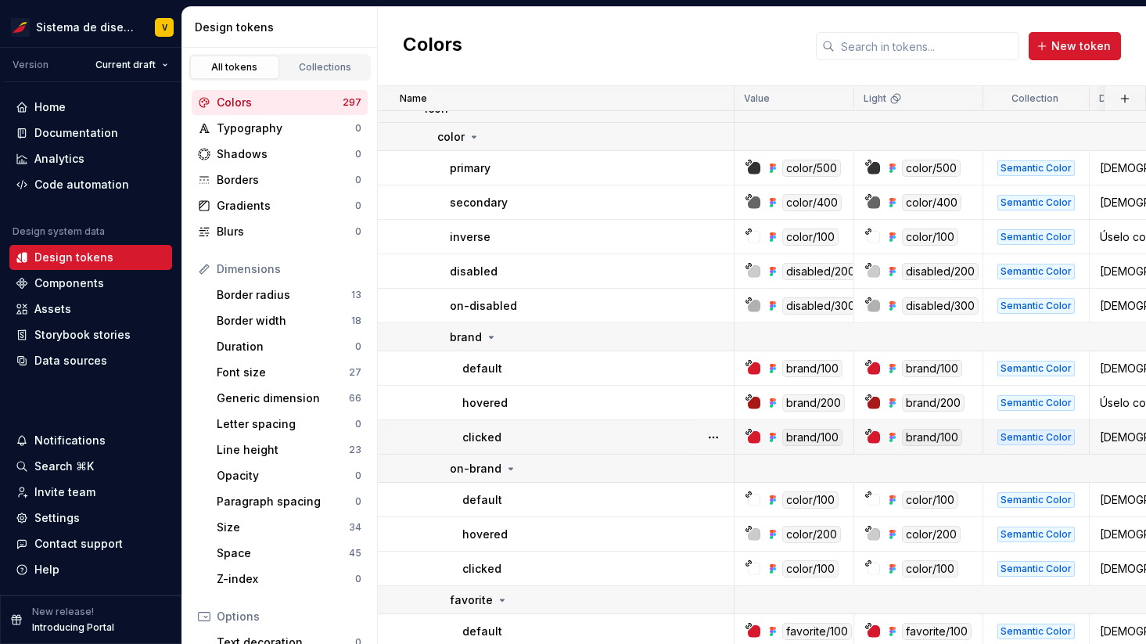
scroll to position [170, 0]
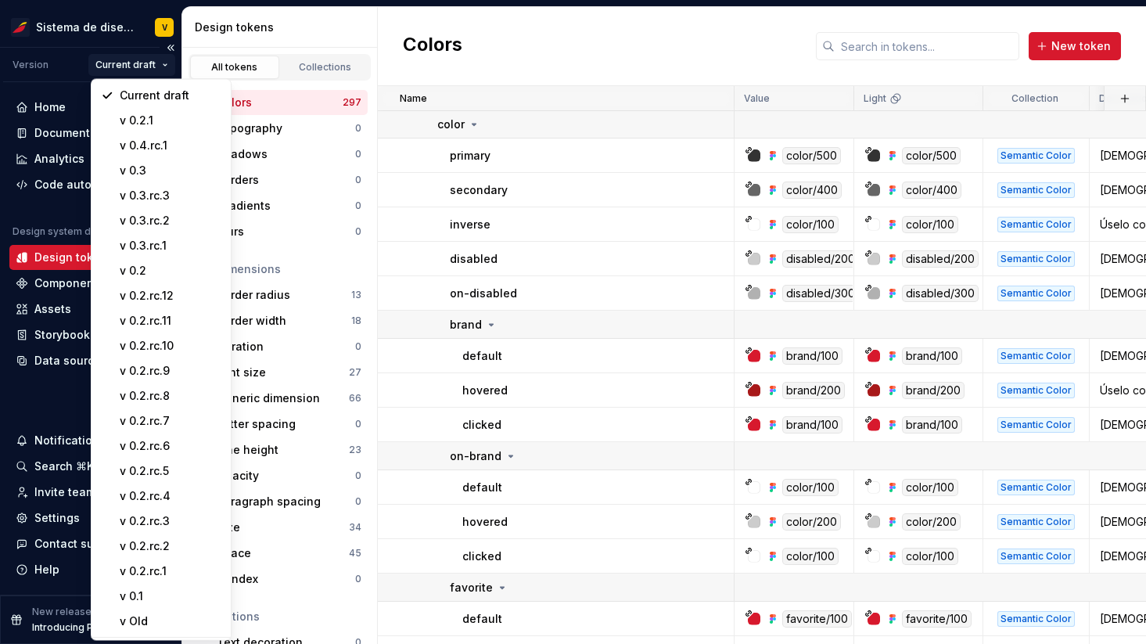
click at [127, 62] on html "Sistema de diseño Iberia V Version Current draft Home Documentation Analytics C…" at bounding box center [573, 322] width 1146 height 644
click at [520, 55] on html "Sistema de diseño Iberia V Version Current draft Home Documentation Analytics C…" at bounding box center [573, 322] width 1146 height 644
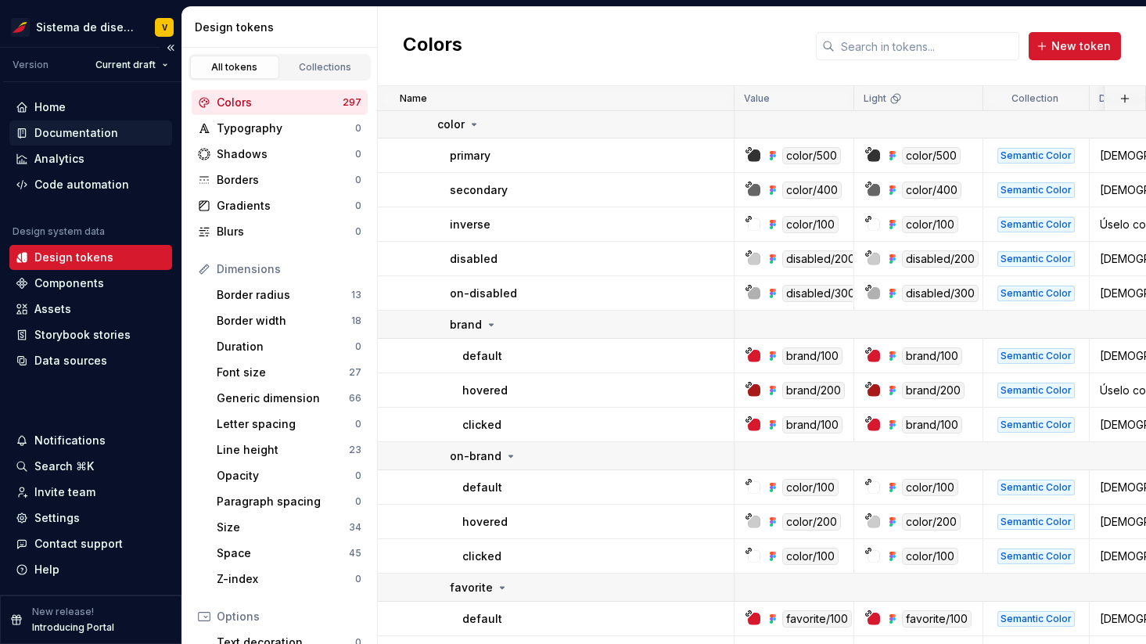
click at [70, 134] on div "Documentation" at bounding box center [76, 133] width 84 height 16
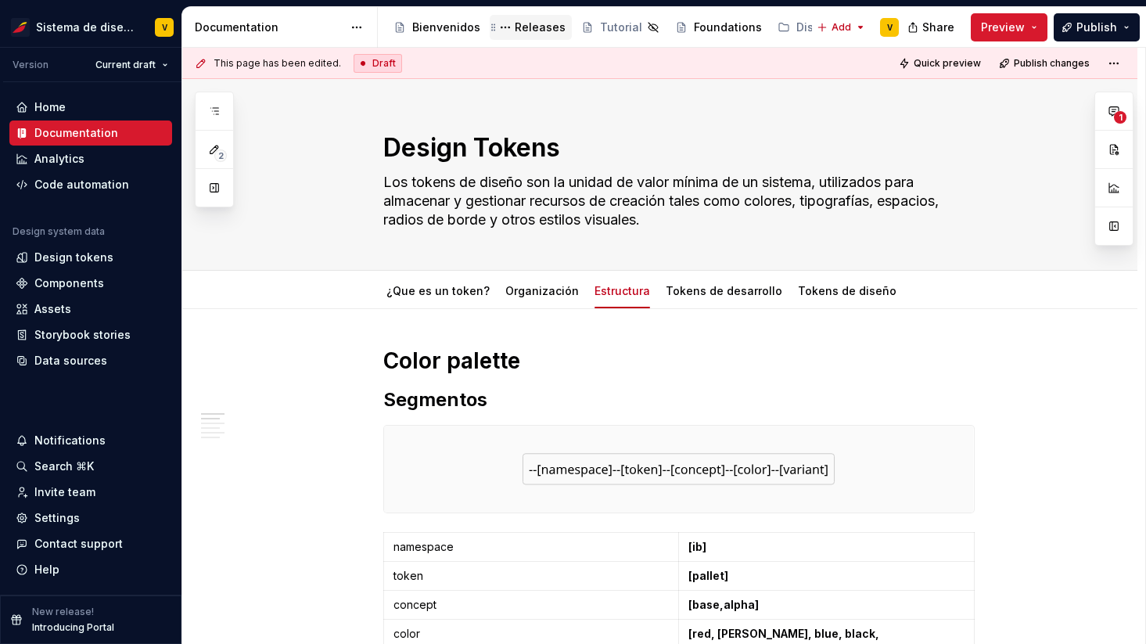
click at [524, 24] on div "Releases" at bounding box center [540, 28] width 51 height 16
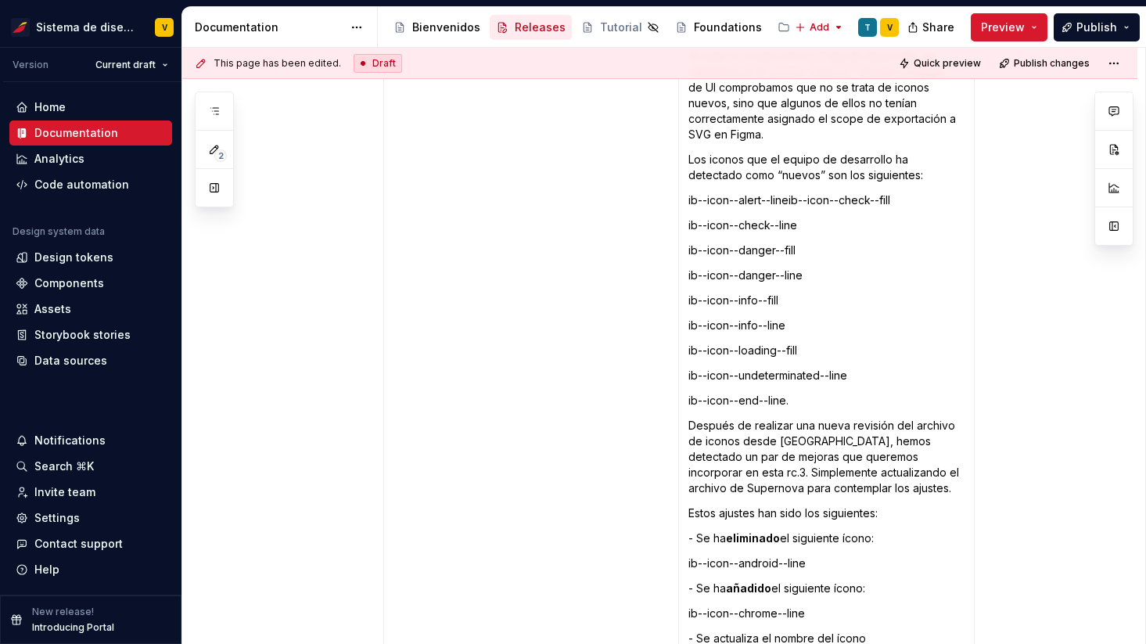
scroll to position [5668, 0]
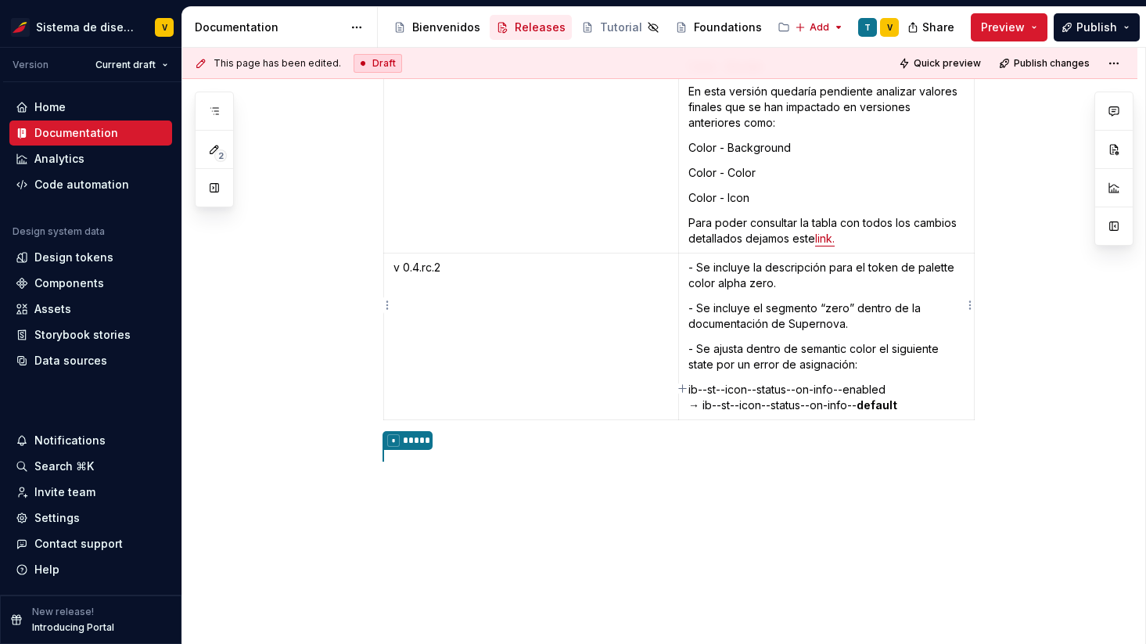
type textarea "*"
click at [787, 260] on p "- Se incluye la descripción para el token de palette color alpha zero." at bounding box center [827, 275] width 276 height 31
click at [767, 260] on p "- Se incluye la descripción para el token de palette color alpha zero." at bounding box center [827, 275] width 276 height 31
click at [818, 260] on p "- Se incluye descripción para el token de palette color alpha zero." at bounding box center [827, 275] width 276 height 31
click at [782, 260] on p "- Se incluye description para el token de palette color alpha zero." at bounding box center [827, 275] width 276 height 31
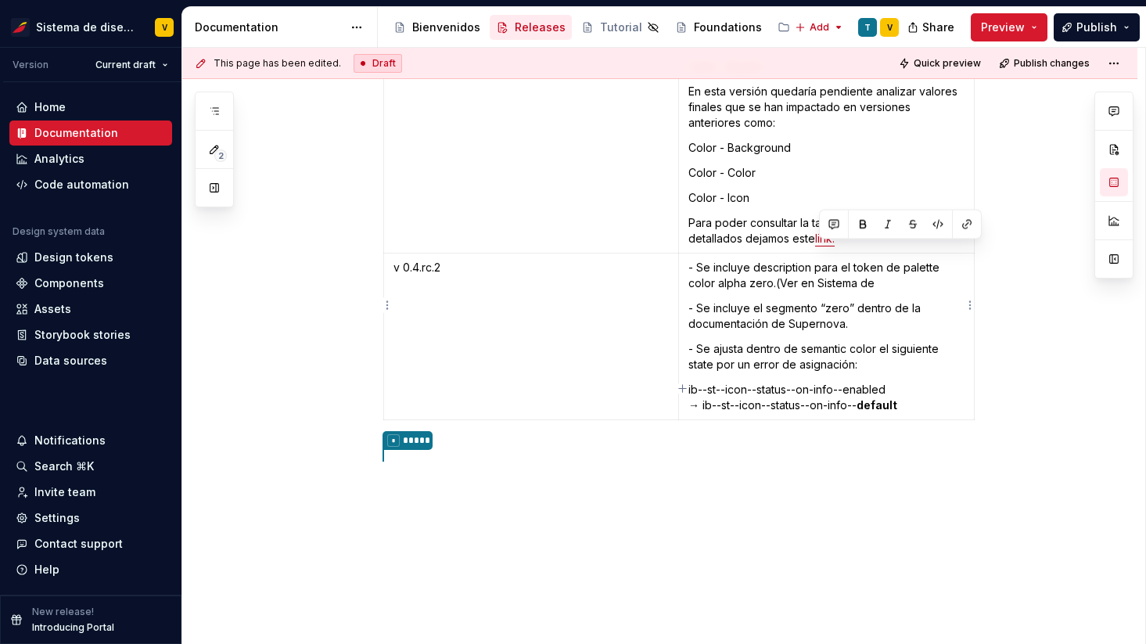
drag, startPoint x: 822, startPoint y: 253, endPoint x: 880, endPoint y: 254, distance: 57.9
click at [880, 260] on p "- Se incluye description para el token de palette color alpha zero.(Ver en Sist…" at bounding box center [827, 275] width 276 height 31
click at [911, 260] on p "- Se incluye description para el token de palette color alpha zero.(Ver en Secc…" at bounding box center [827, 275] width 276 height 31
drag, startPoint x: 782, startPoint y: 251, endPoint x: 928, endPoint y: 257, distance: 146.4
click at [929, 260] on p "- Se incluye description para el token de palette color alpha zero.(Ver en Secc…" at bounding box center [827, 275] width 276 height 31
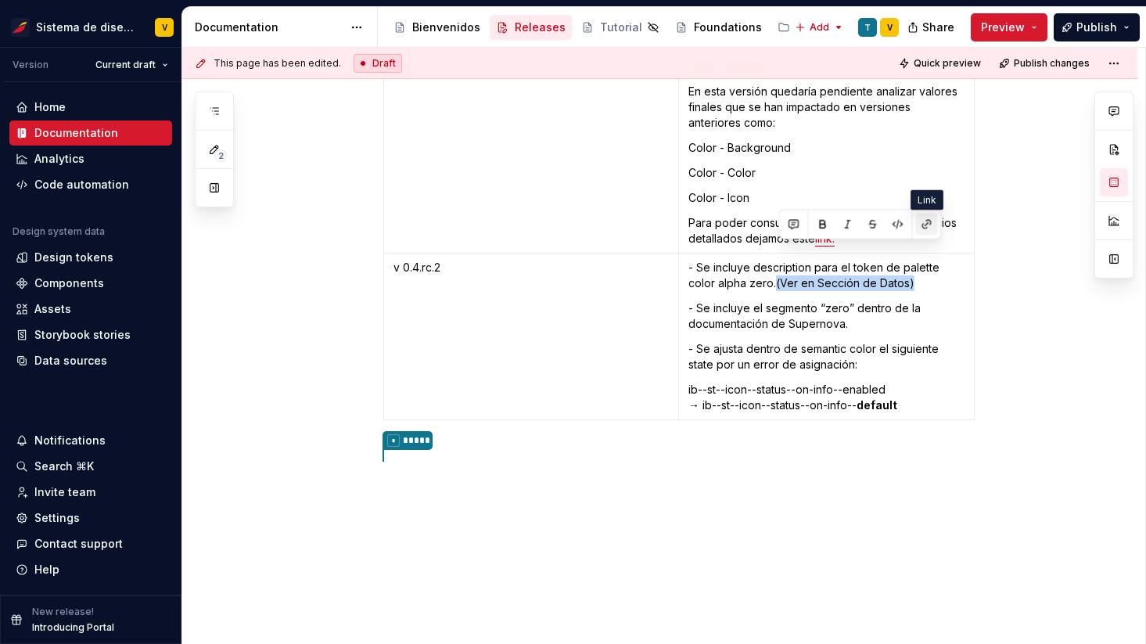
click at [926, 223] on button "button" at bounding box center [927, 225] width 22 height 22
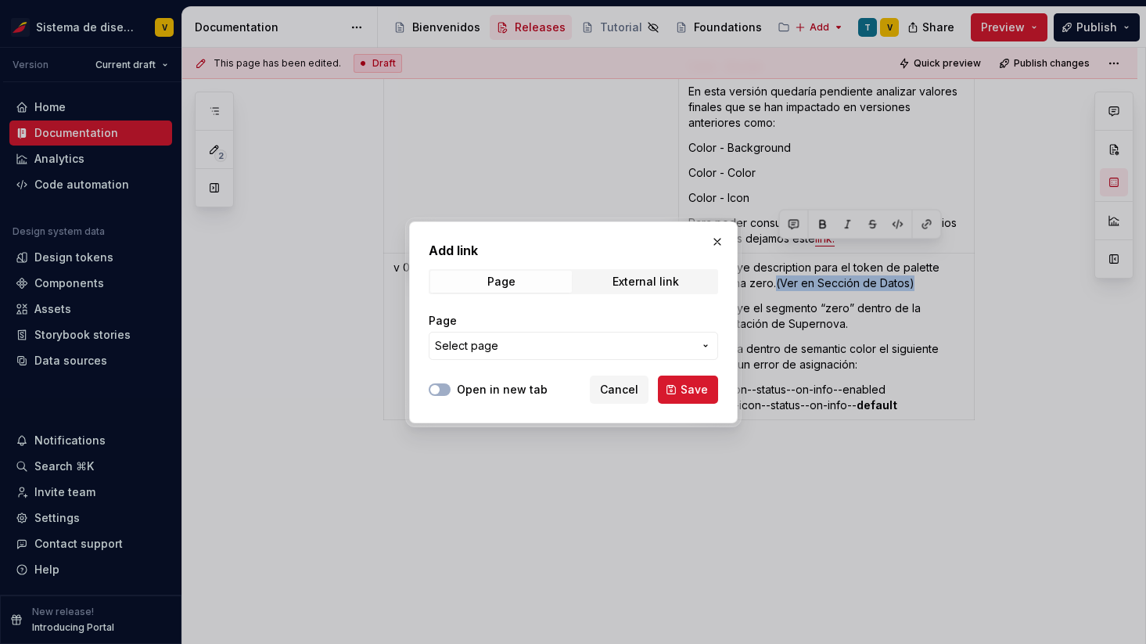
click at [492, 345] on span "Select page" at bounding box center [466, 346] width 63 height 16
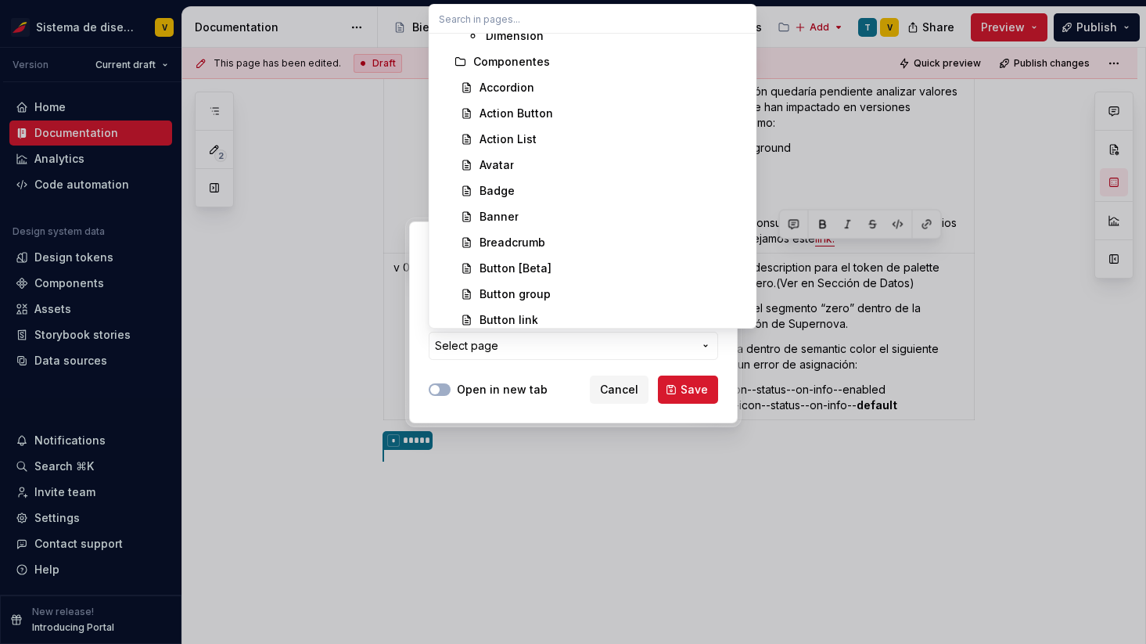
scroll to position [2662, 0]
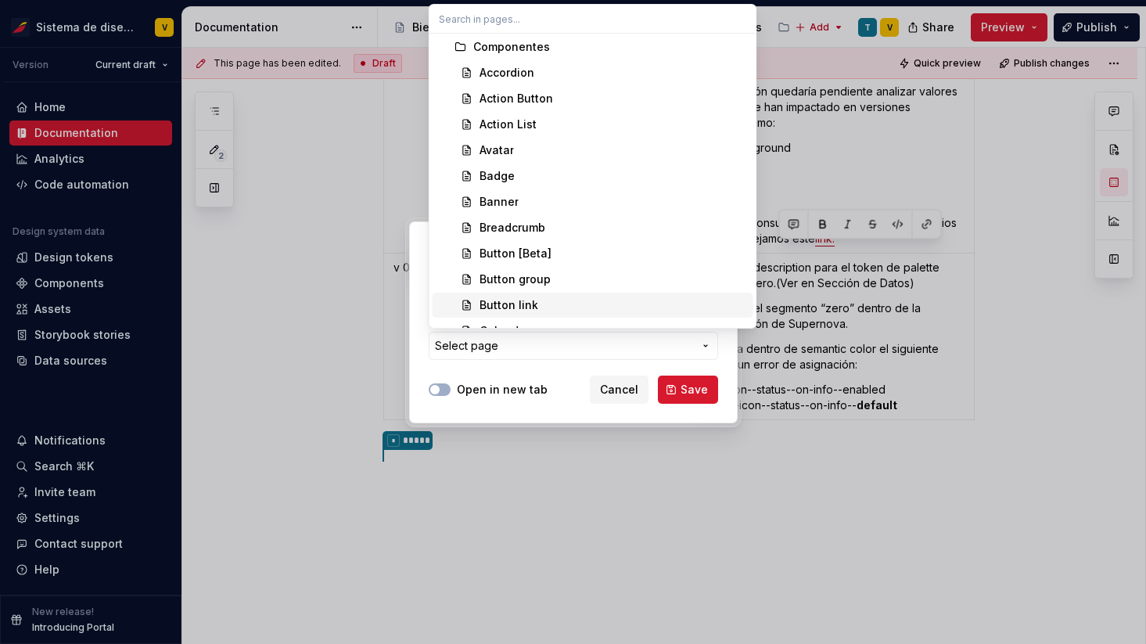
click at [597, 390] on div "Add link Page External link Page Select page Open in new tab Cancel Save" at bounding box center [573, 322] width 1146 height 644
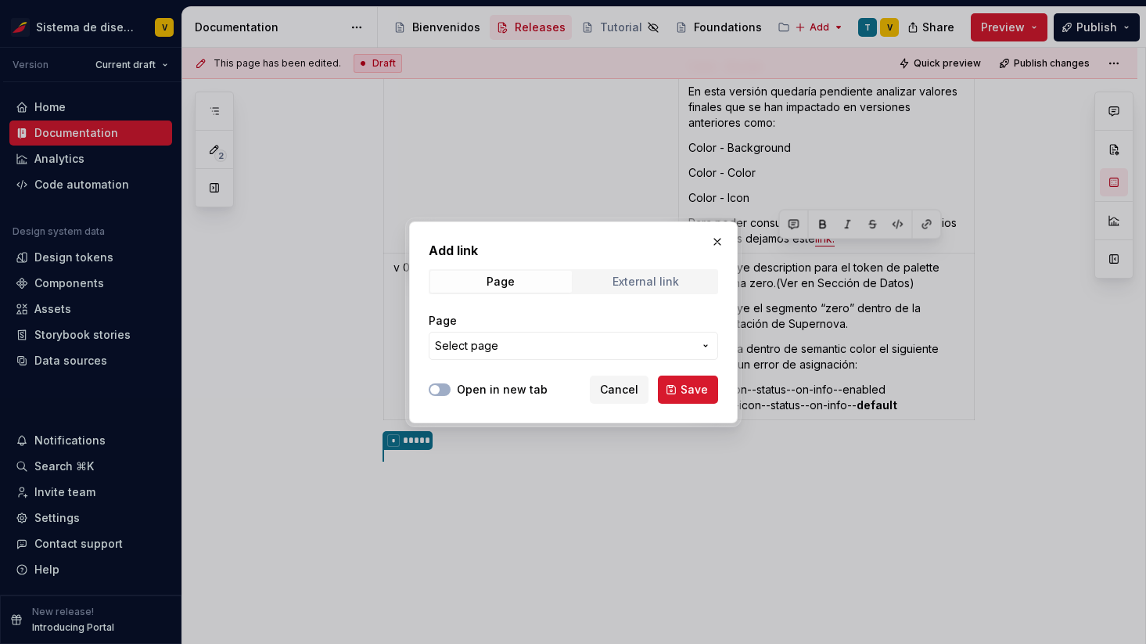
click at [642, 289] on span "External link" at bounding box center [646, 282] width 142 height 22
click at [617, 391] on span "Cancel" at bounding box center [619, 390] width 38 height 16
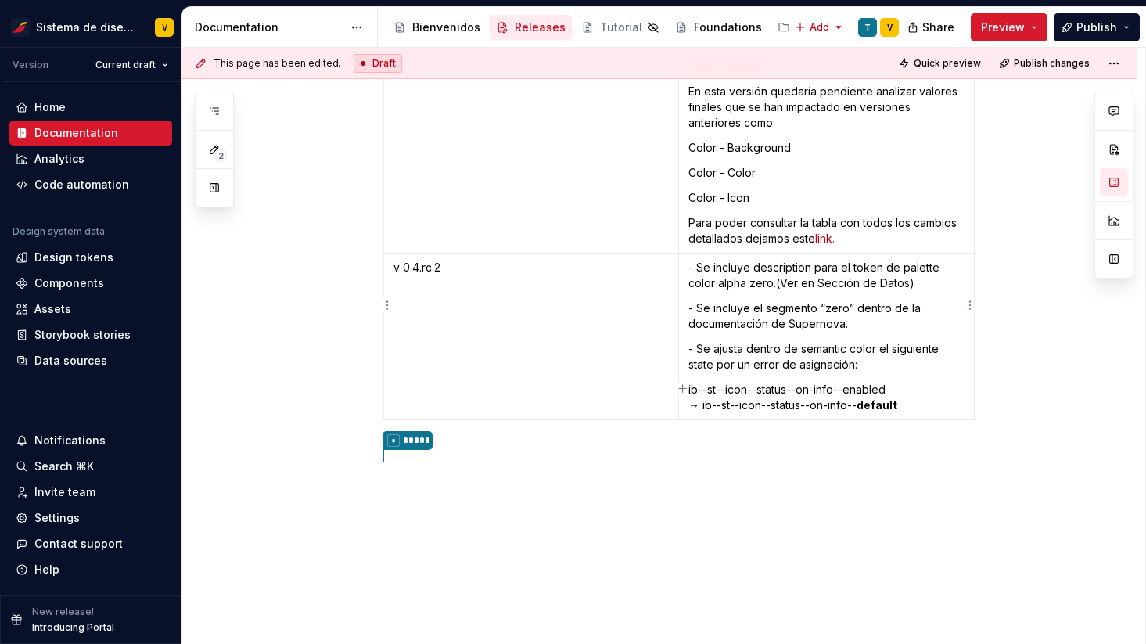
click at [714, 300] on p "- Se incluye el segmento “zero” dentro de la documentación de Supernova." at bounding box center [827, 315] width 276 height 31
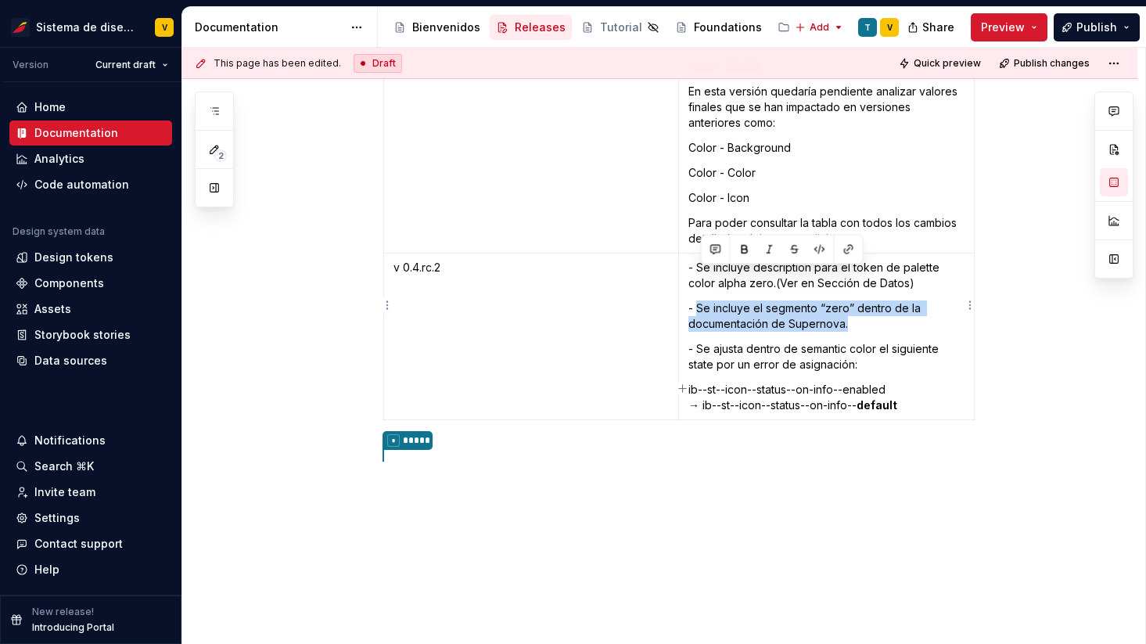
drag, startPoint x: 699, startPoint y: 277, endPoint x: 866, endPoint y: 294, distance: 167.5
click at [867, 300] on p "- Se incluye el segmento “zero” dentro de la documentación de Supernova." at bounding box center [827, 315] width 276 height 31
click at [764, 300] on p "- Se incluye el segmento “zero” dentro de la documentación de Supernova." at bounding box center [827, 315] width 276 height 31
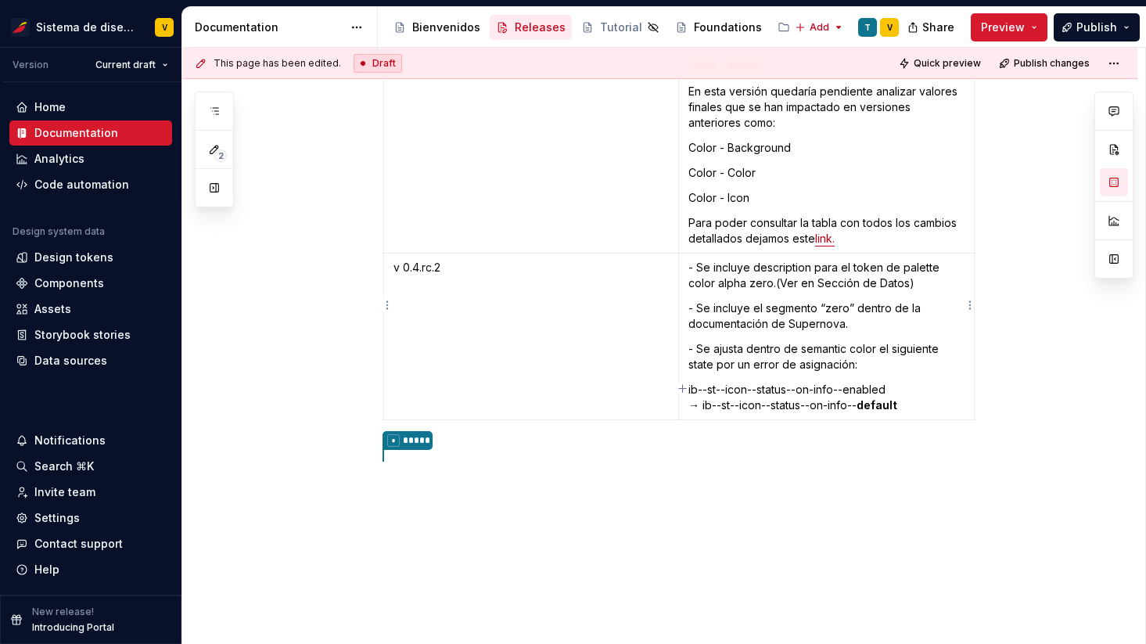
click at [861, 300] on p "- Se incluye el segmento “zero” dentro de la documentación de Supernova." at bounding box center [827, 315] width 276 height 31
drag, startPoint x: 703, startPoint y: 279, endPoint x: 717, endPoint y: 279, distance: 14.1
click at [717, 300] on p "- Se incluye el segmento “zero” dentro de la documentación de Supernova." at bounding box center [827, 315] width 276 height 31
click at [736, 341] on p "- Se ajusta dentro de semantic color el siguiente state por un error de asignac…" at bounding box center [827, 356] width 276 height 31
drag, startPoint x: 703, startPoint y: 318, endPoint x: 714, endPoint y: 318, distance: 10.2
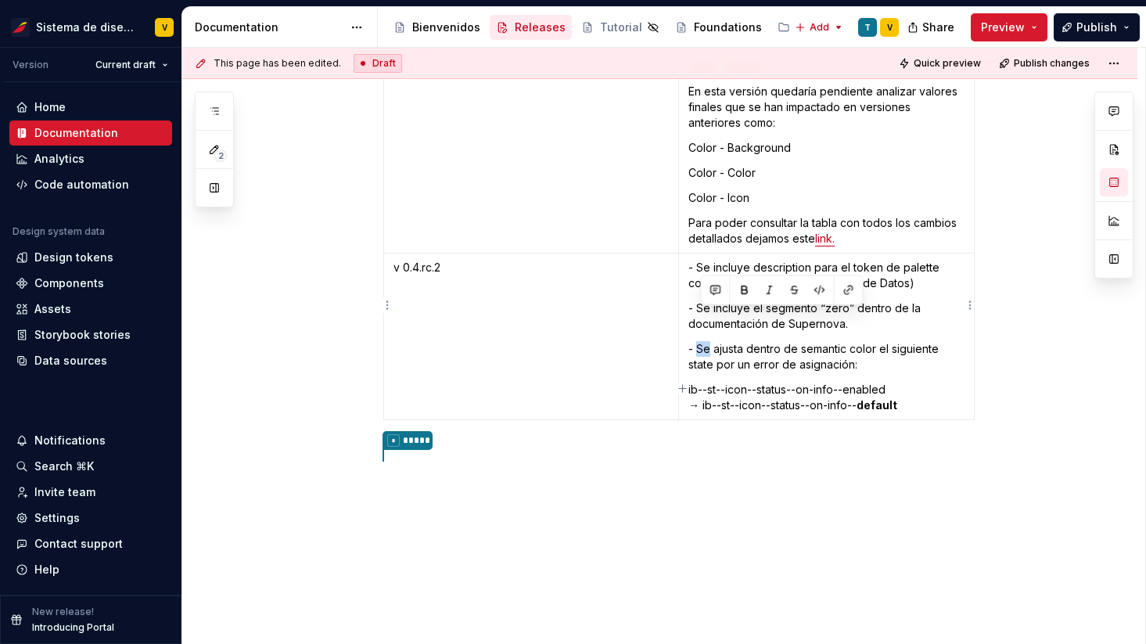
click at [714, 341] on p "- Se ajusta dentro de semantic color el siguiente state por un error de asignac…" at bounding box center [827, 356] width 276 height 31
click at [780, 341] on p "- Se ajusta dentro de semantic color el siguiente state por un error de asignac…" at bounding box center [827, 356] width 276 height 31
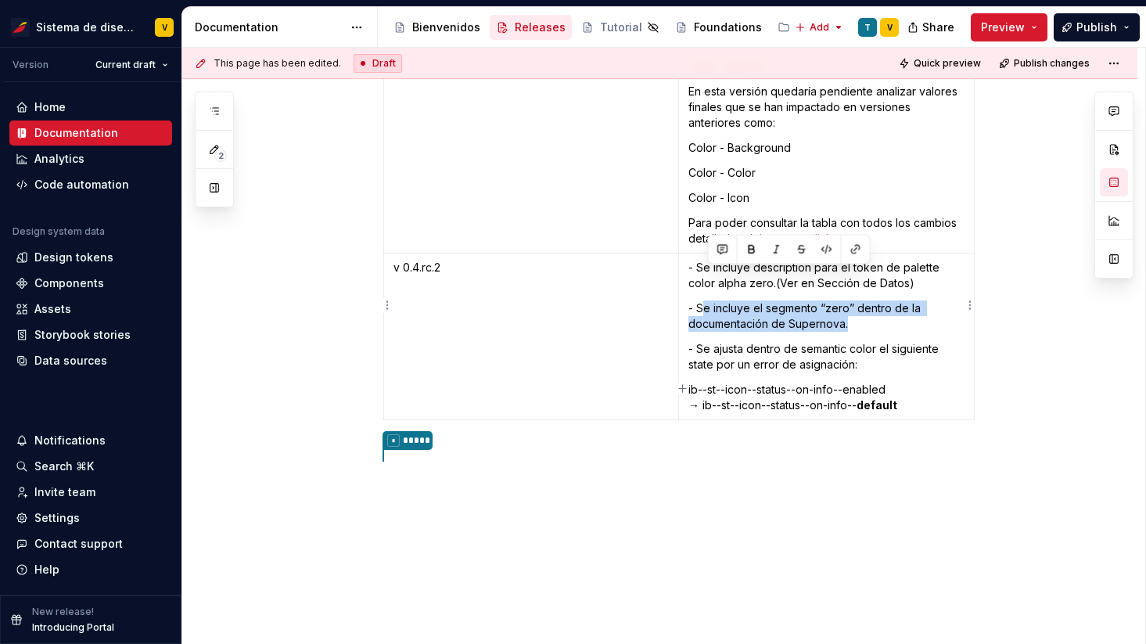
drag, startPoint x: 704, startPoint y: 279, endPoint x: 863, endPoint y: 295, distance: 159.7
click at [863, 300] on p "- Se incluye el segmento “zero” dentro de la documentación de Supernova." at bounding box center [827, 315] width 276 height 31
click at [858, 300] on p "- Se incluye el segmento “zero” dentro de la documentación de Supernova." at bounding box center [827, 315] width 276 height 31
drag, startPoint x: 702, startPoint y: 279, endPoint x: 711, endPoint y: 279, distance: 9.4
click at [711, 300] on p "- Se incluye el segmento “zero” dentro de la documentación de Supernova." at bounding box center [827, 315] width 276 height 31
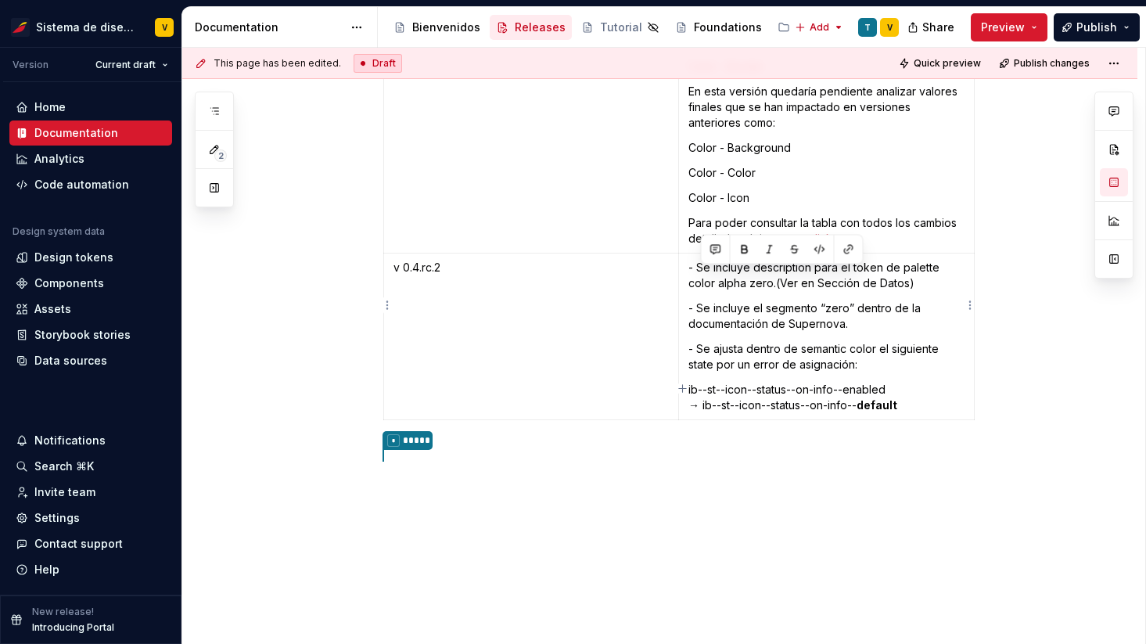
click at [739, 300] on p "- Se incluye el segmento “zero” dentro de la documentación de Supernova." at bounding box center [827, 315] width 276 height 31
click at [870, 300] on p "- Se incluye el segmento “zero” dentro de la documentación de Supernova." at bounding box center [827, 315] width 276 height 31
drag, startPoint x: 702, startPoint y: 276, endPoint x: 855, endPoint y: 295, distance: 154.5
click at [855, 300] on p "- Se incluye el segmento “zero” dentro de la documentación de Supernova." at bounding box center [827, 315] width 276 height 31
click at [867, 300] on p "- Se incluye el segmento “zero” dentro de la documentación de Supernova." at bounding box center [827, 315] width 276 height 31
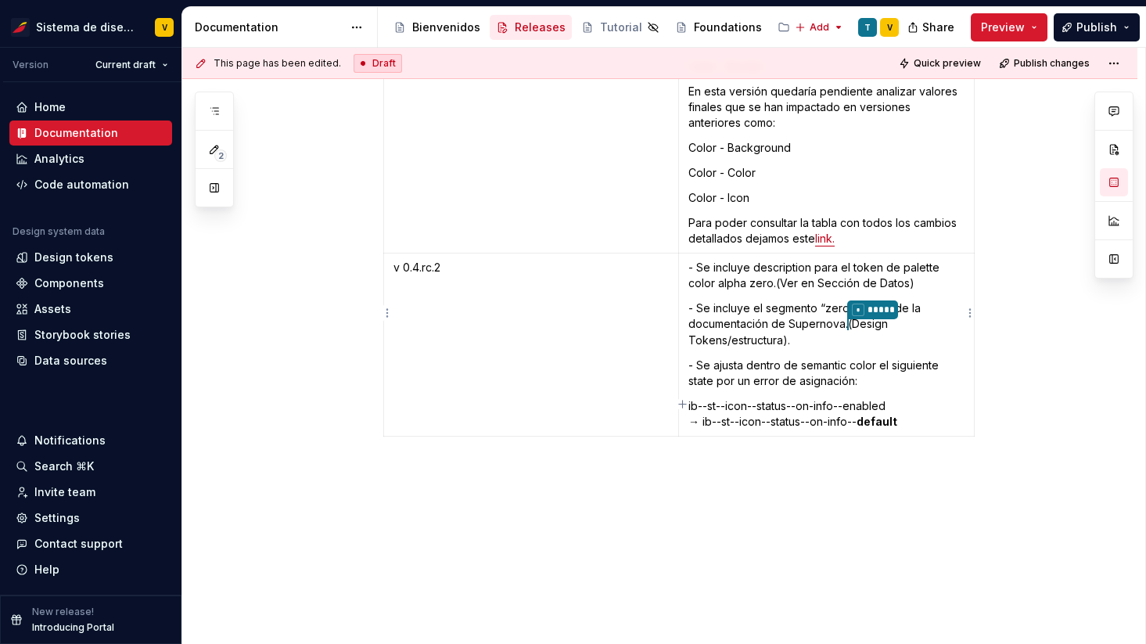
click at [779, 260] on p "- Se incluye description para el token de palette color alpha zero.(Ver en Secc…" at bounding box center [827, 275] width 276 height 31
click at [909, 260] on p "- Se incluye description para el token de palette color alpha zero.(Ver en Secc…" at bounding box center [827, 275] width 276 height 31
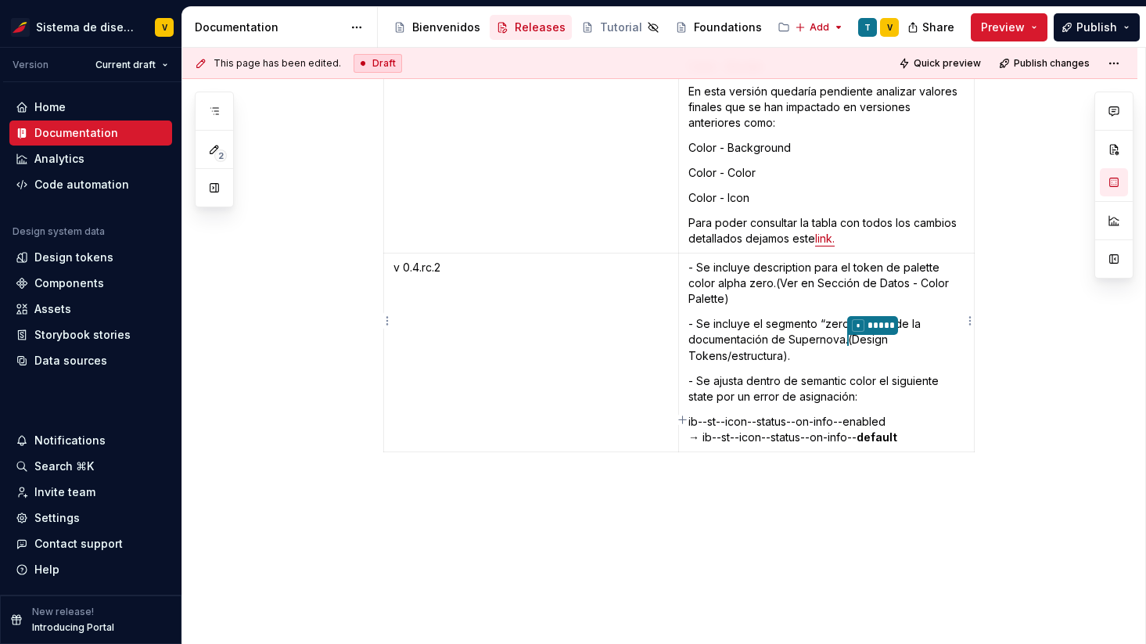
click at [762, 266] on p "- Se incluye description para el token de palette color alpha zero.(Ver en Secc…" at bounding box center [827, 283] width 276 height 47
drag, startPoint x: 704, startPoint y: 237, endPoint x: 742, endPoint y: 268, distance: 48.9
click at [742, 269] on p "- Se incluye description para el token de palette color alpha zero.(Ver en Secc…" at bounding box center [827, 283] width 276 height 47
click at [728, 316] on p "- Se incluye el segmento “zero” dentro de la documentación de Supernova. * ****…" at bounding box center [827, 340] width 276 height 48
click at [141, 59] on html "Sistema de diseño Iberia V Version Current draft Home Documentation Analytics C…" at bounding box center [573, 322] width 1146 height 644
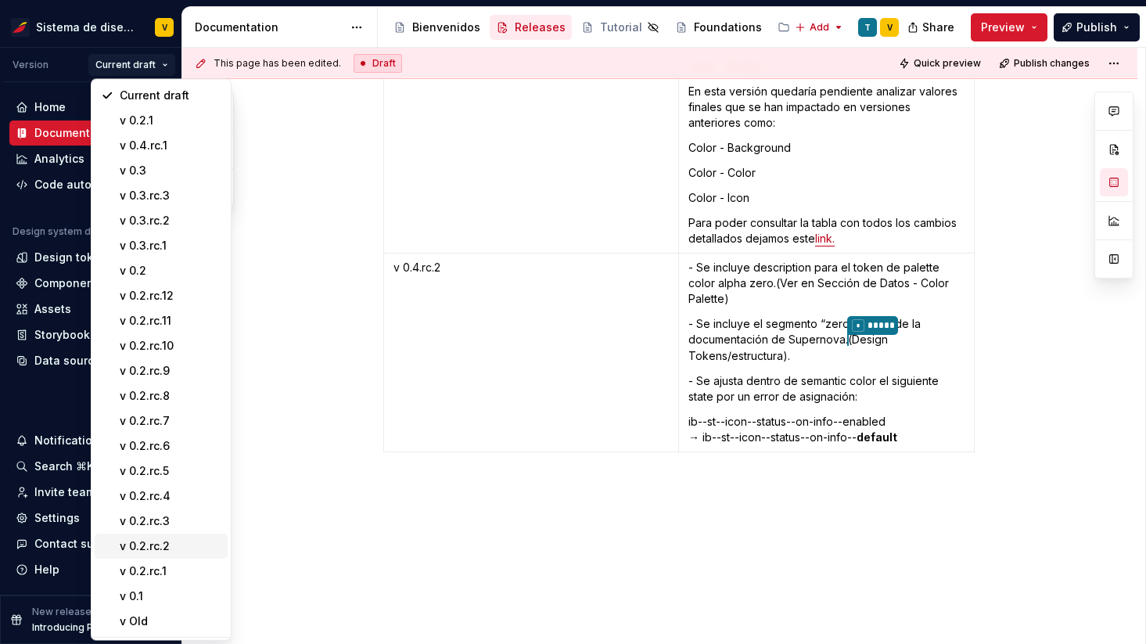
scroll to position [29, 0]
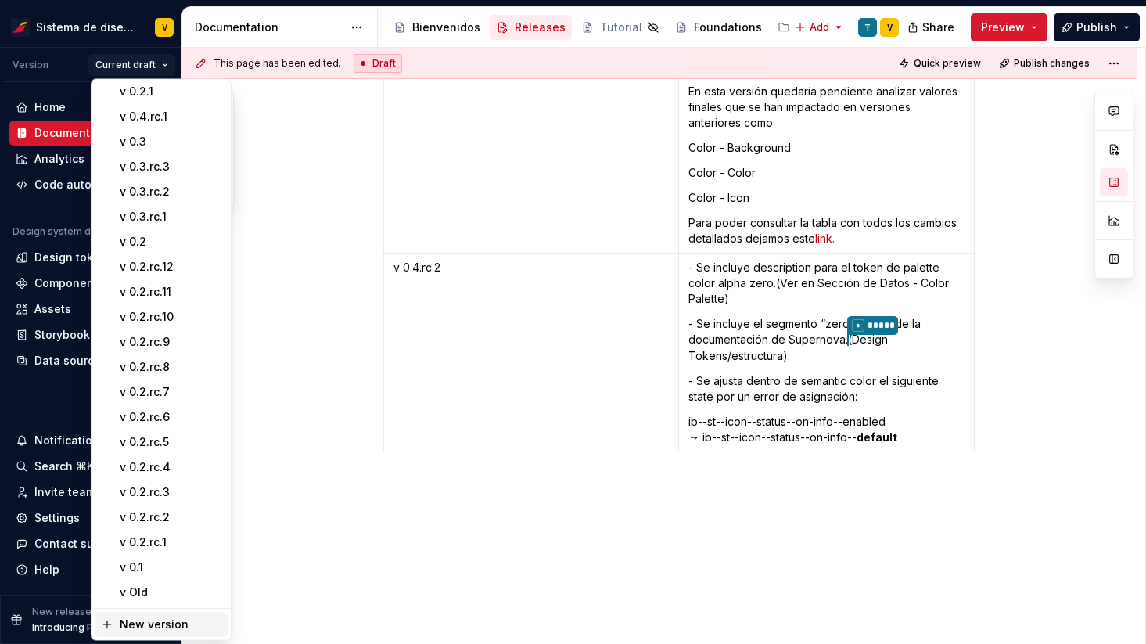
click at [150, 624] on div "New version" at bounding box center [171, 625] width 102 height 16
type textarea "*"
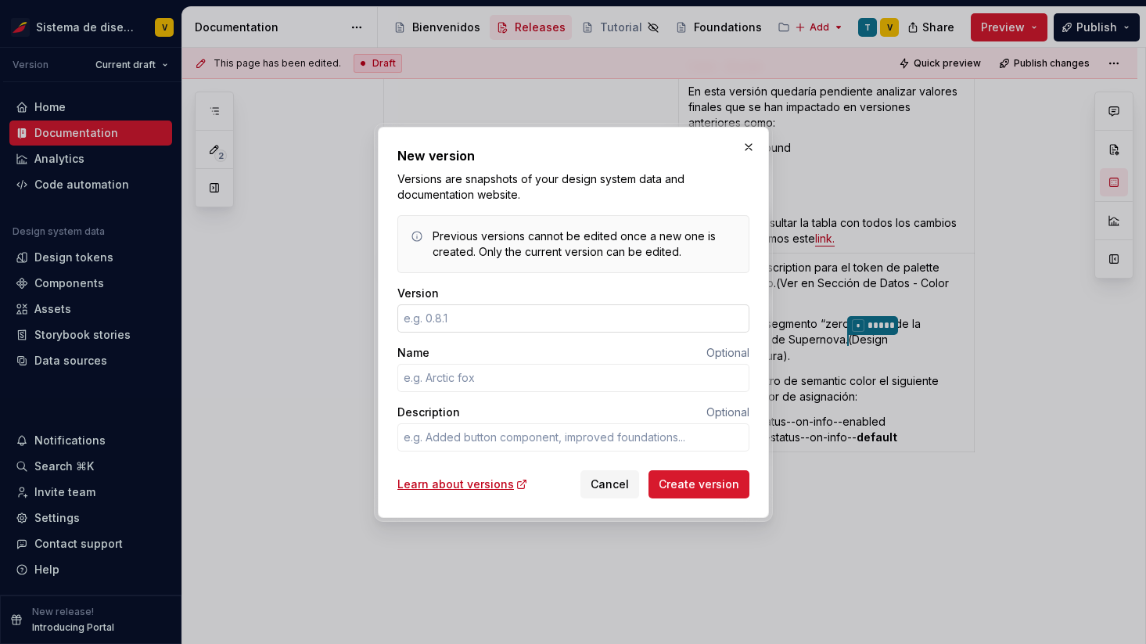
click at [428, 322] on input "Version" at bounding box center [573, 318] width 352 height 28
type input "0.2.rc.6"
type textarea "*"
click at [419, 322] on input "0.2.rc.6" at bounding box center [573, 318] width 352 height 28
click at [449, 313] on input "0.4.rc.6" at bounding box center [573, 318] width 352 height 28
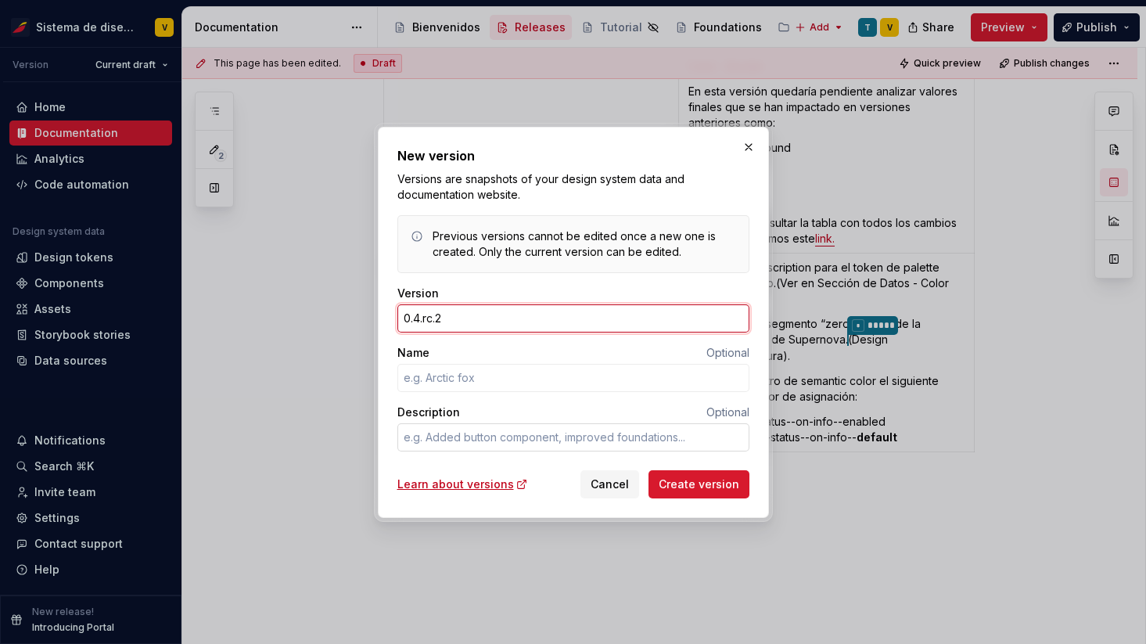
type input "0.4.rc.2"
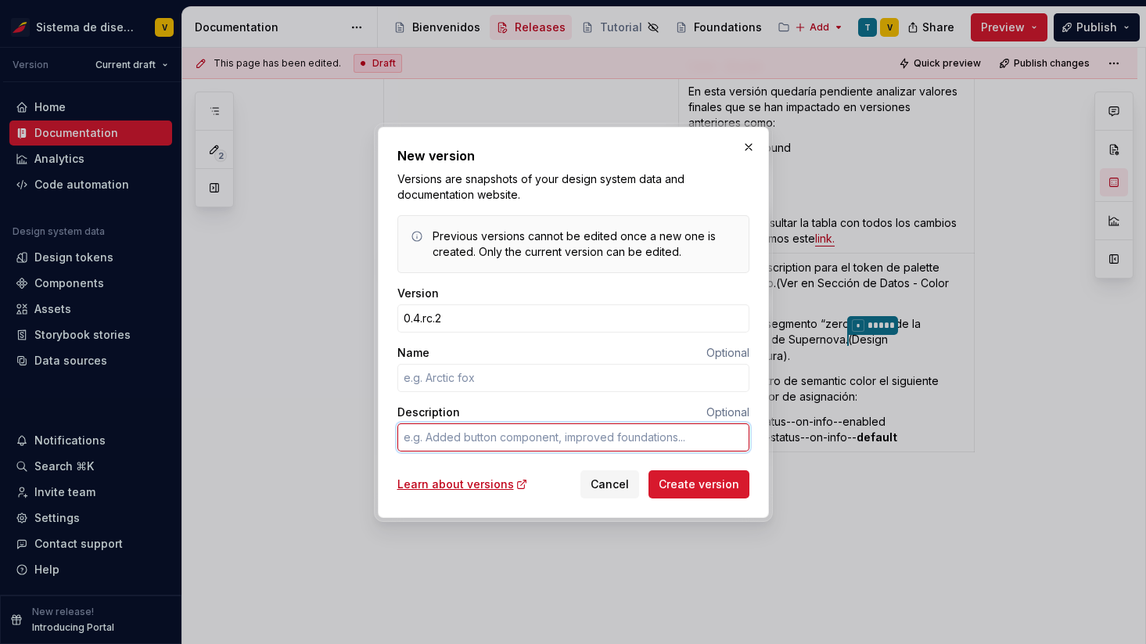
click at [429, 434] on textarea "Description" at bounding box center [573, 437] width 352 height 28
type textarea "*"
type textarea "D"
type textarea "*"
type textarea "DS"
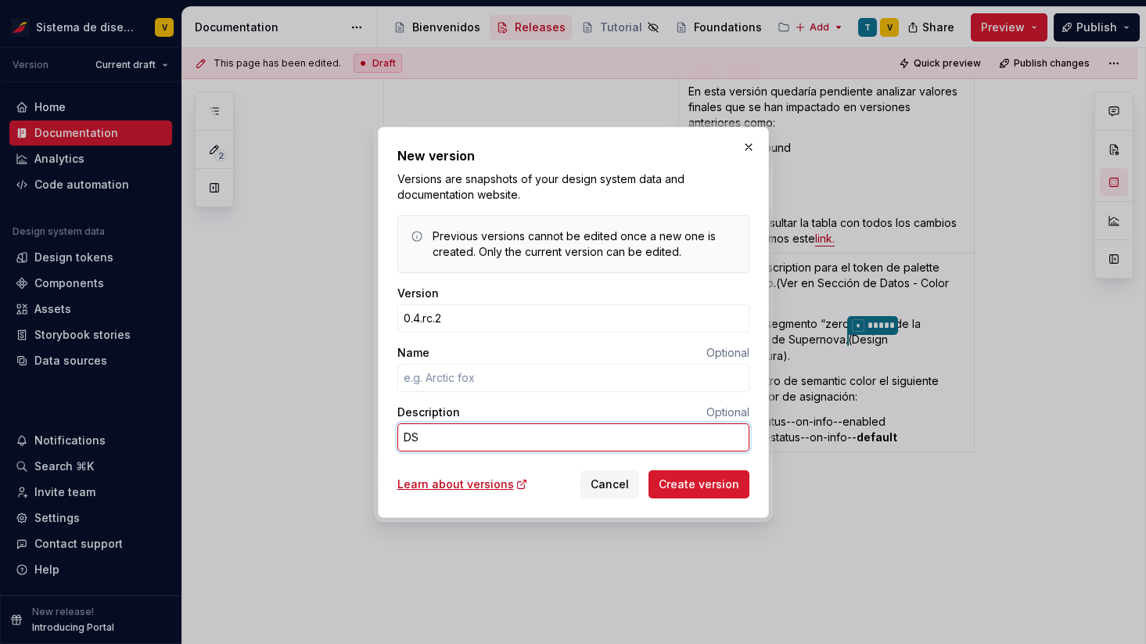
type textarea "*"
type textarea "DSR"
type textarea "*"
type textarea "DSR"
type textarea "*"
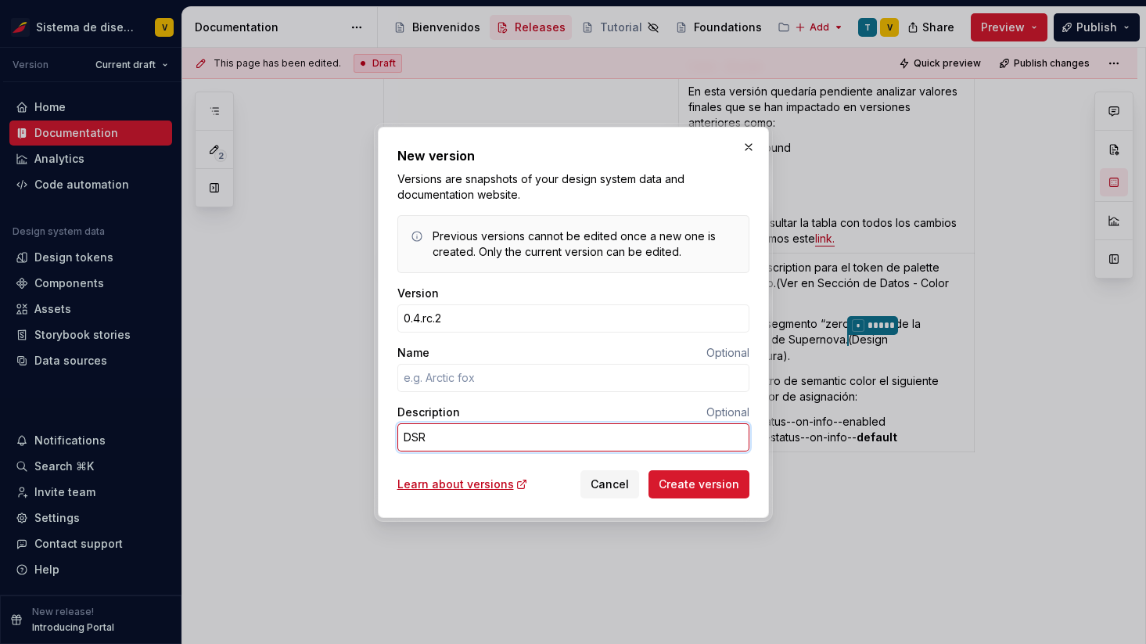
type textarea "DSR -"
type textarea "*"
type textarea "DSR -"
type textarea "*"
type textarea "DSR - 6"
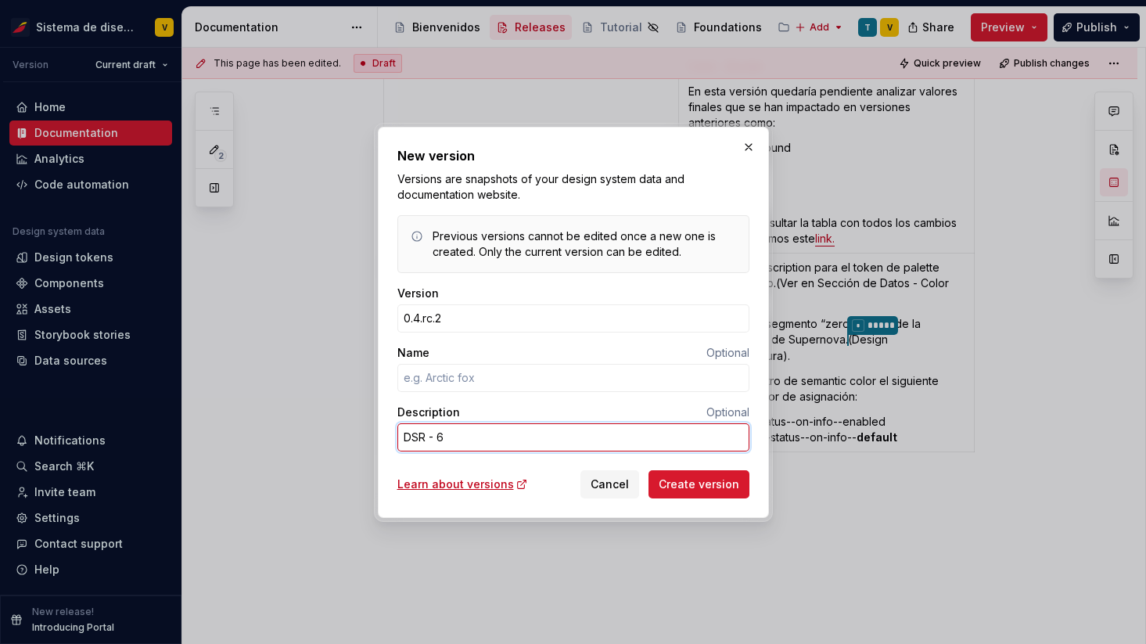
type textarea "*"
type textarea "DSR - 60"
type textarea "*"
type textarea "DSR - 603"
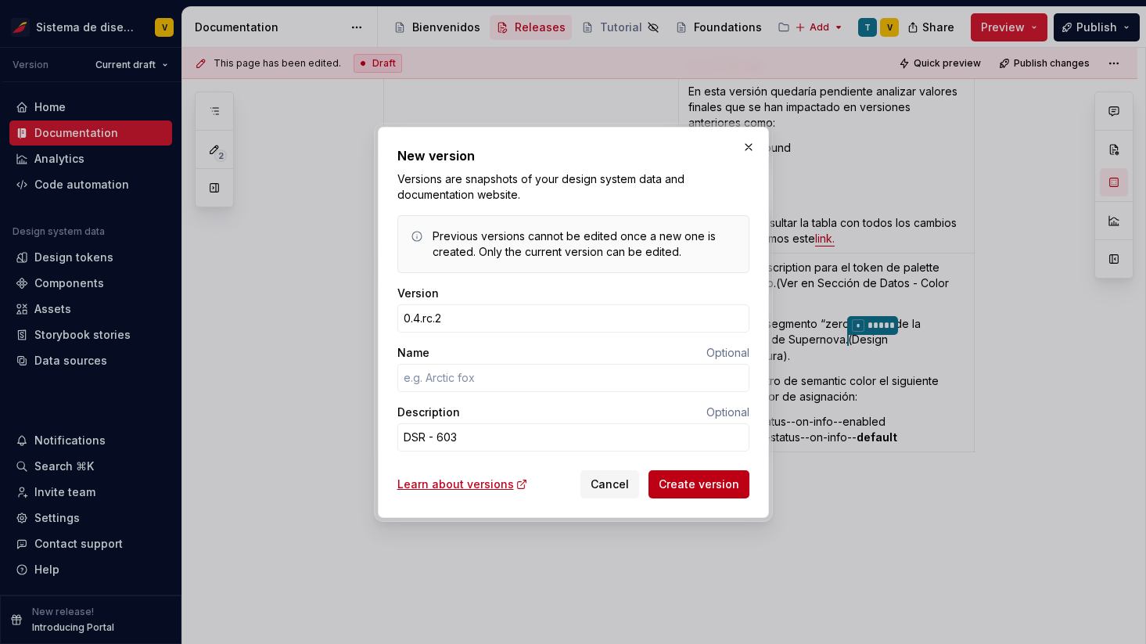
click at [678, 481] on span "Create version" at bounding box center [699, 484] width 81 height 16
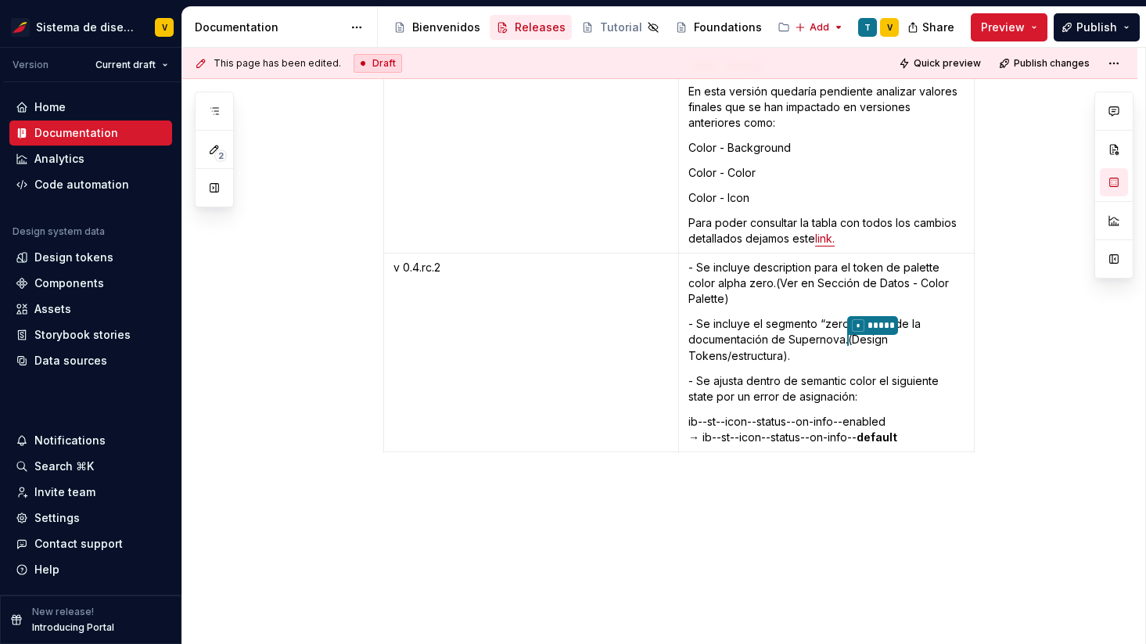
click at [1090, 34] on button "Publish" at bounding box center [1097, 27] width 86 height 28
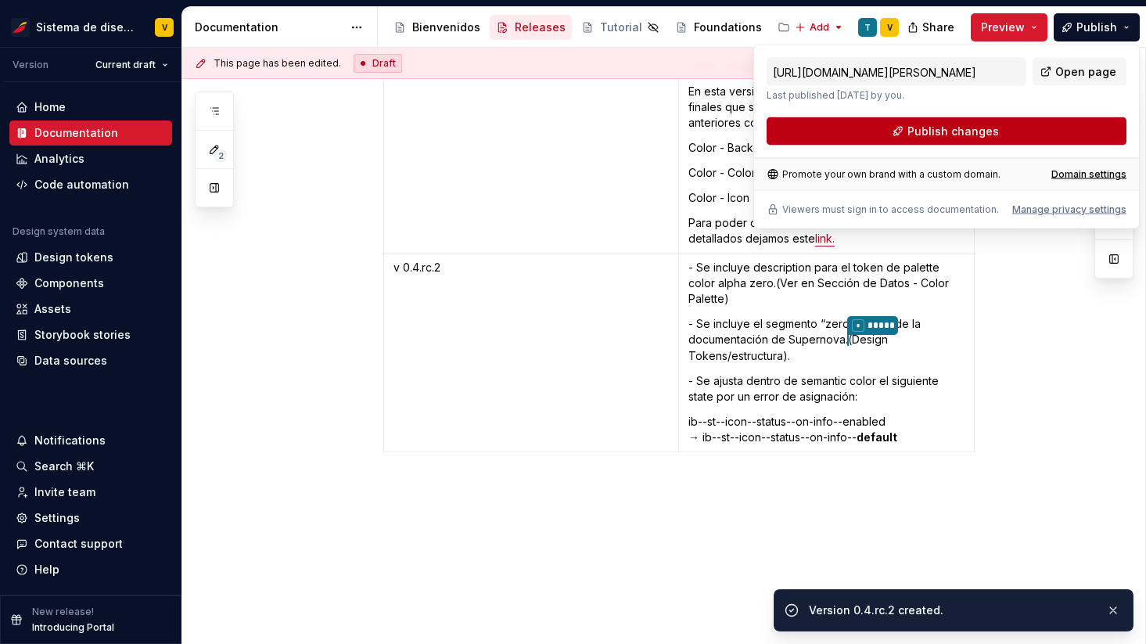
click at [961, 128] on span "Publish changes" at bounding box center [954, 132] width 92 height 16
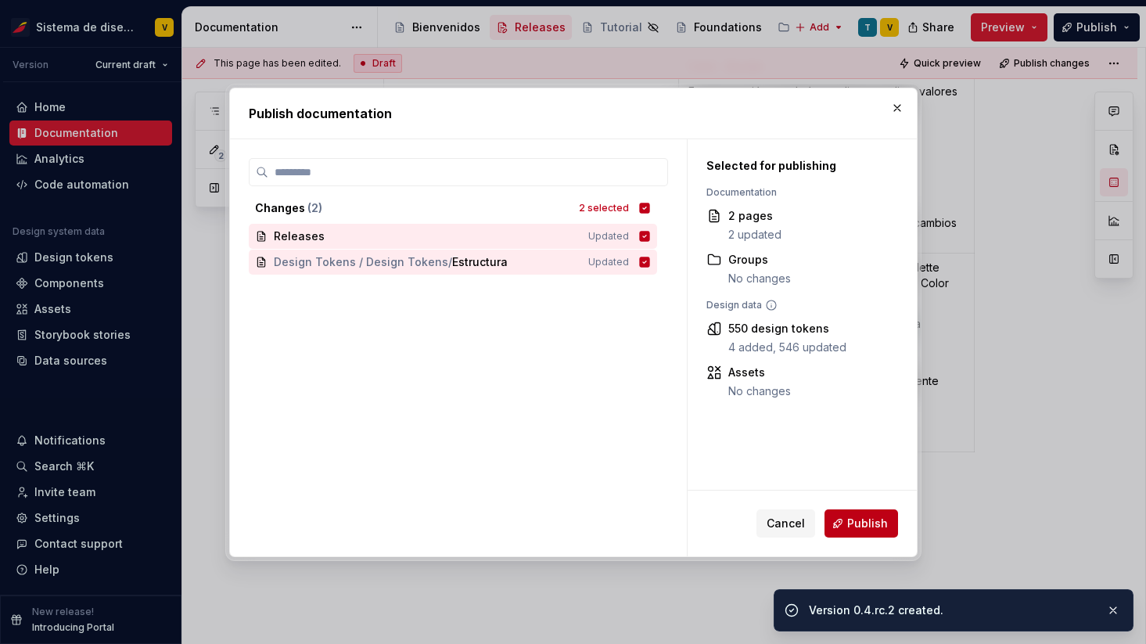
click at [851, 519] on span "Publish" at bounding box center [867, 524] width 41 height 16
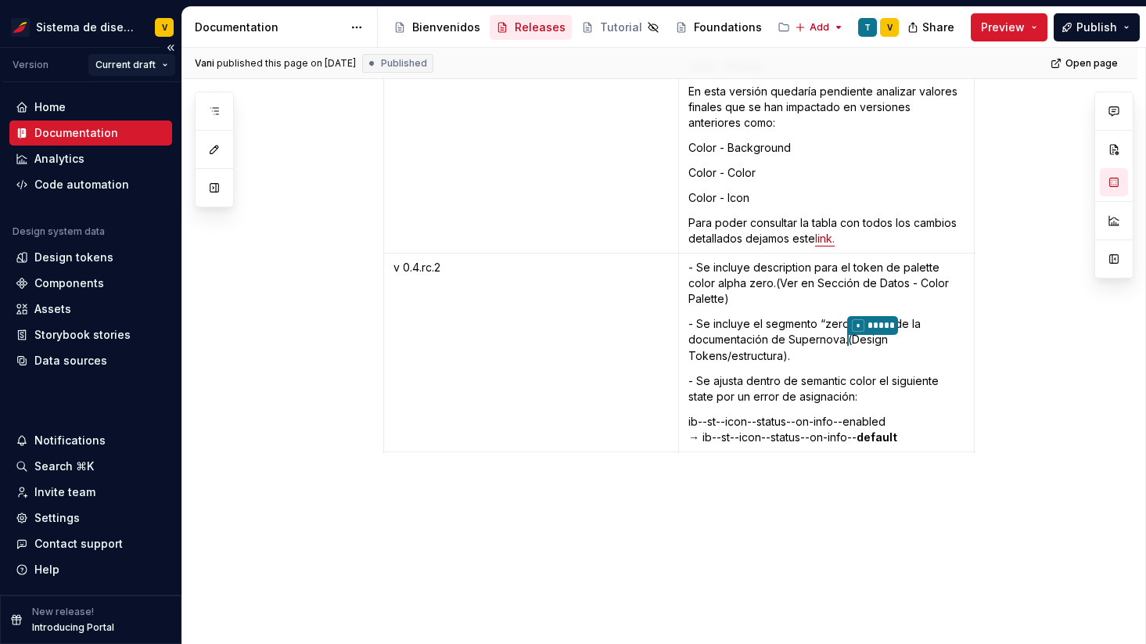
click at [138, 67] on html "Sistema de diseño Iberia V Version Current draft Home Documentation Analytics C…" at bounding box center [573, 322] width 1146 height 644
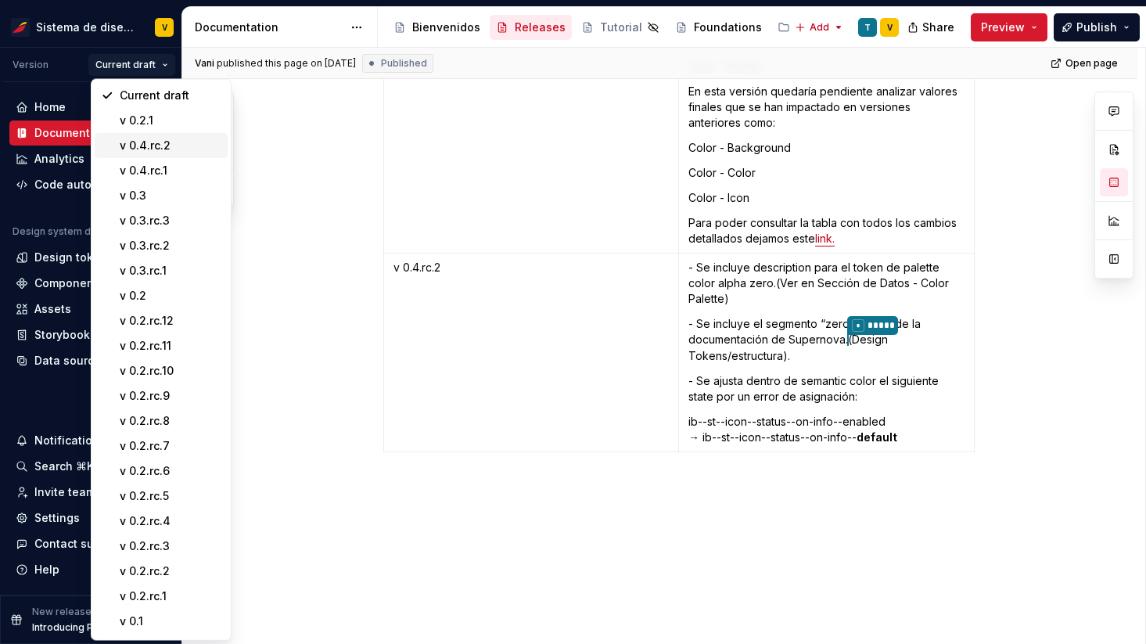
click at [156, 145] on div "v 0.4.rc.2" at bounding box center [171, 146] width 102 height 16
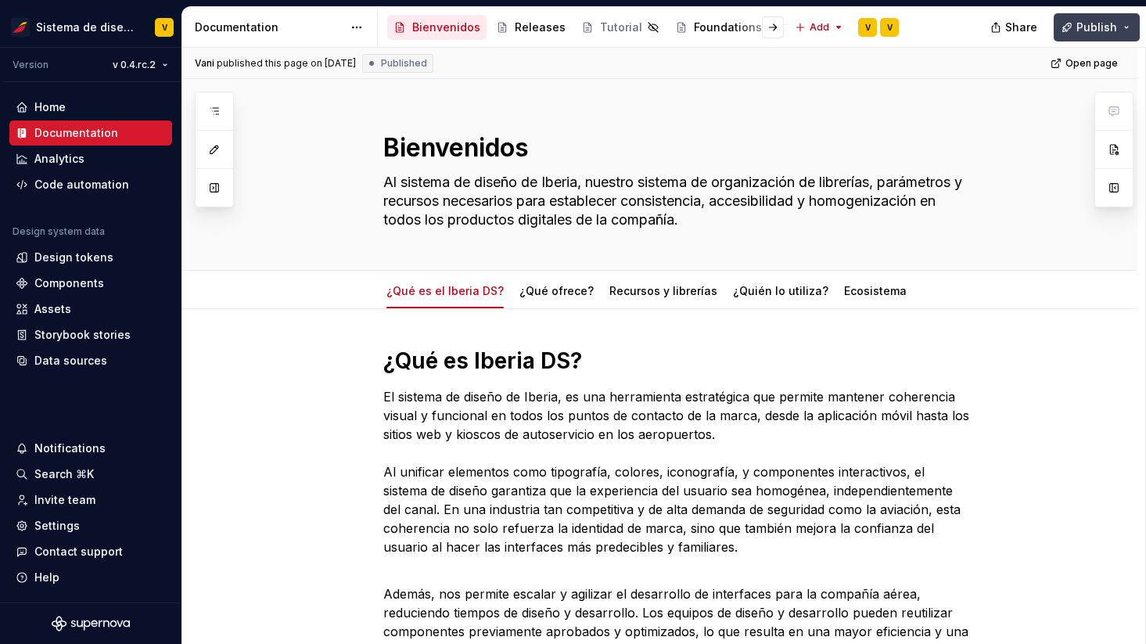
click at [1127, 26] on button "Publish" at bounding box center [1097, 27] width 86 height 28
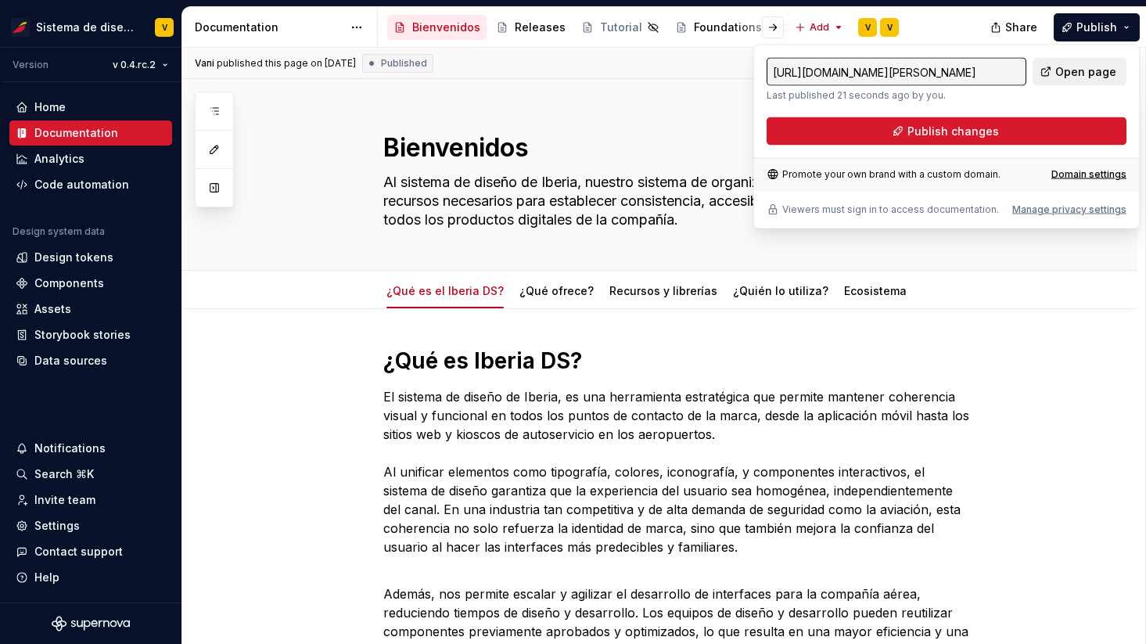
click at [1085, 74] on span "Open page" at bounding box center [1085, 72] width 61 height 16
type textarea "*"
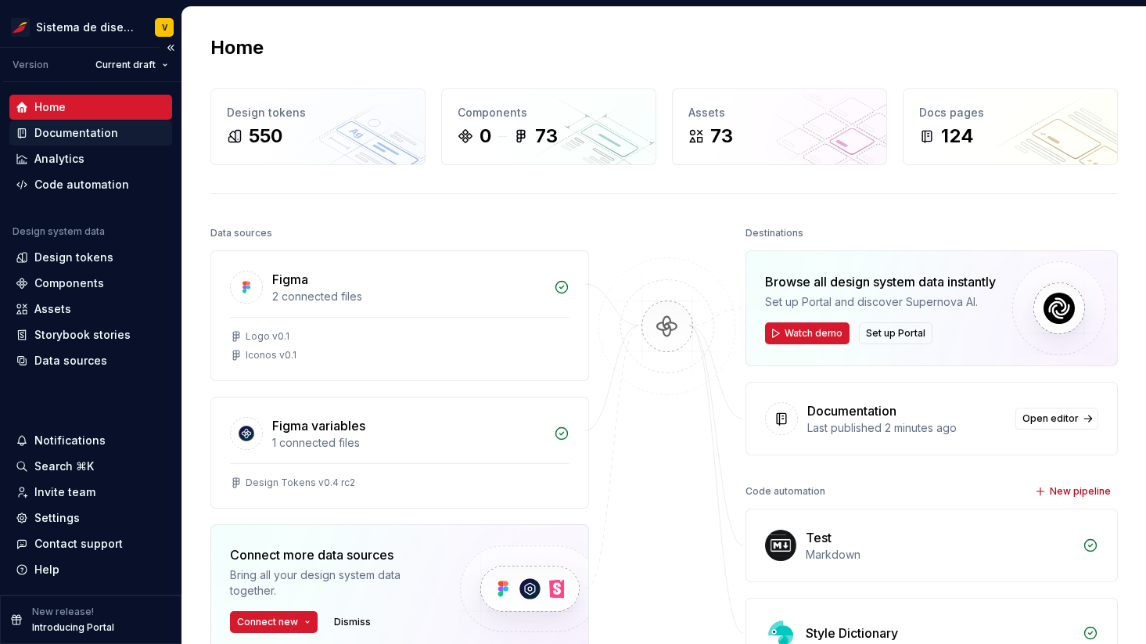
click at [54, 136] on div "Documentation" at bounding box center [76, 133] width 84 height 16
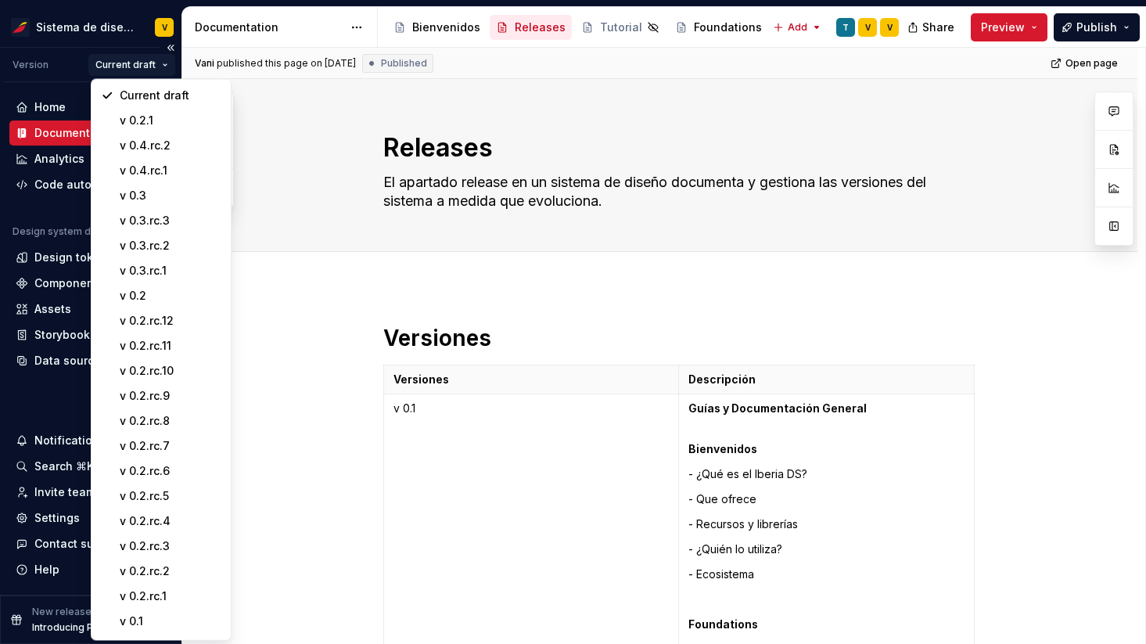
click at [134, 63] on html "Sistema de diseño Iberia V Version Current draft Home Documentation Analytics C…" at bounding box center [573, 322] width 1146 height 644
click at [169, 142] on div "v 0.4.rc.2" at bounding box center [171, 146] width 102 height 16
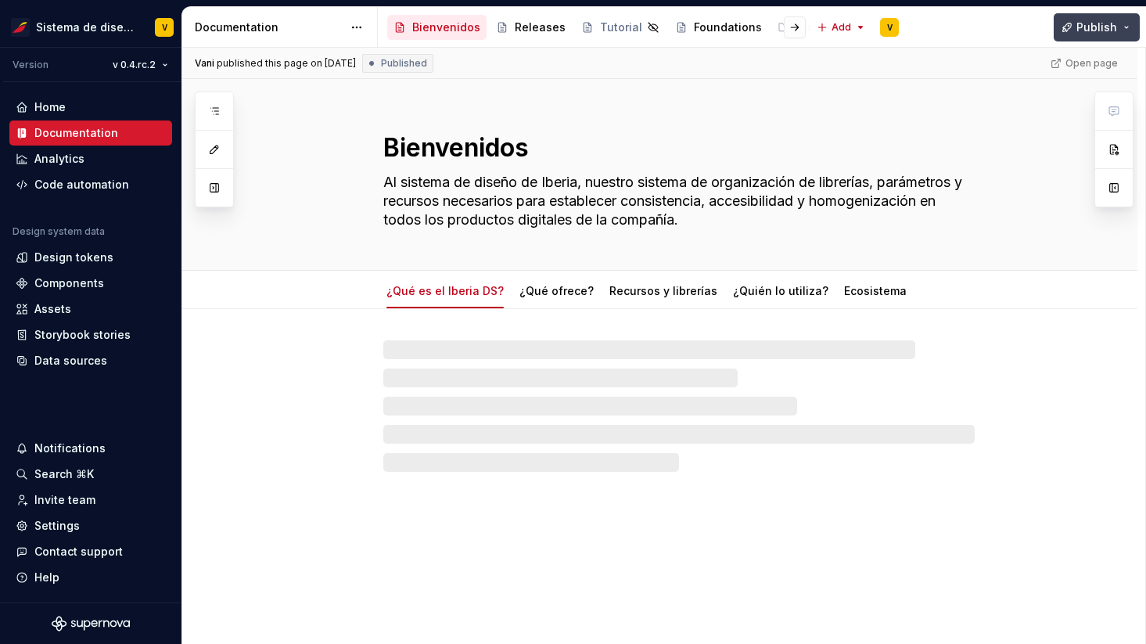
click at [1077, 17] on button "Publish" at bounding box center [1097, 27] width 86 height 28
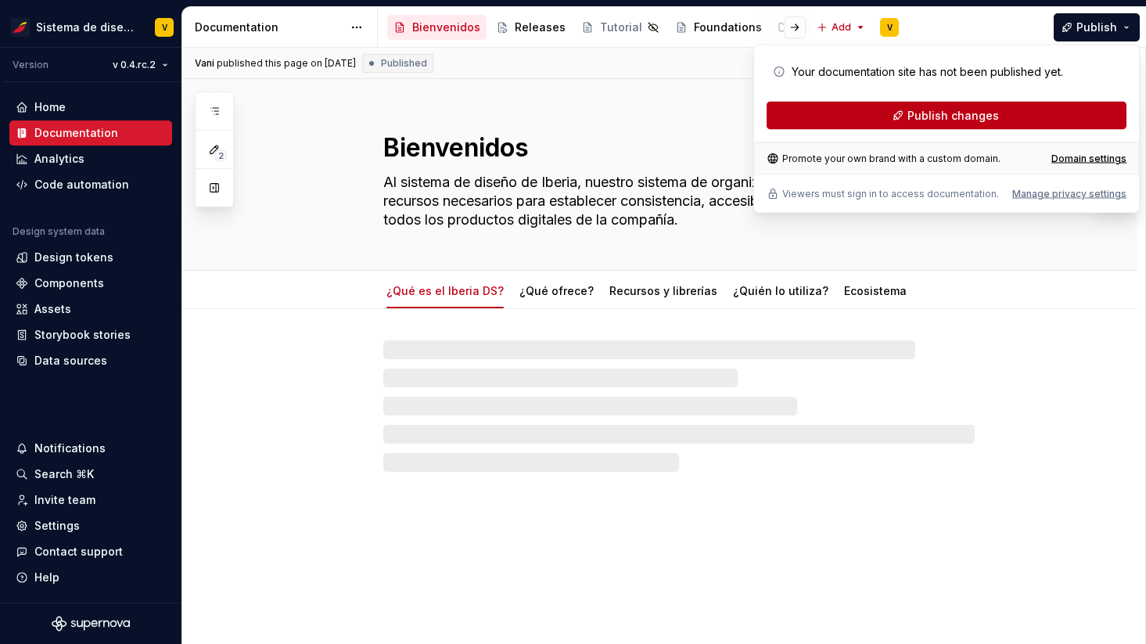
click at [970, 112] on span "Publish changes" at bounding box center [954, 116] width 92 height 16
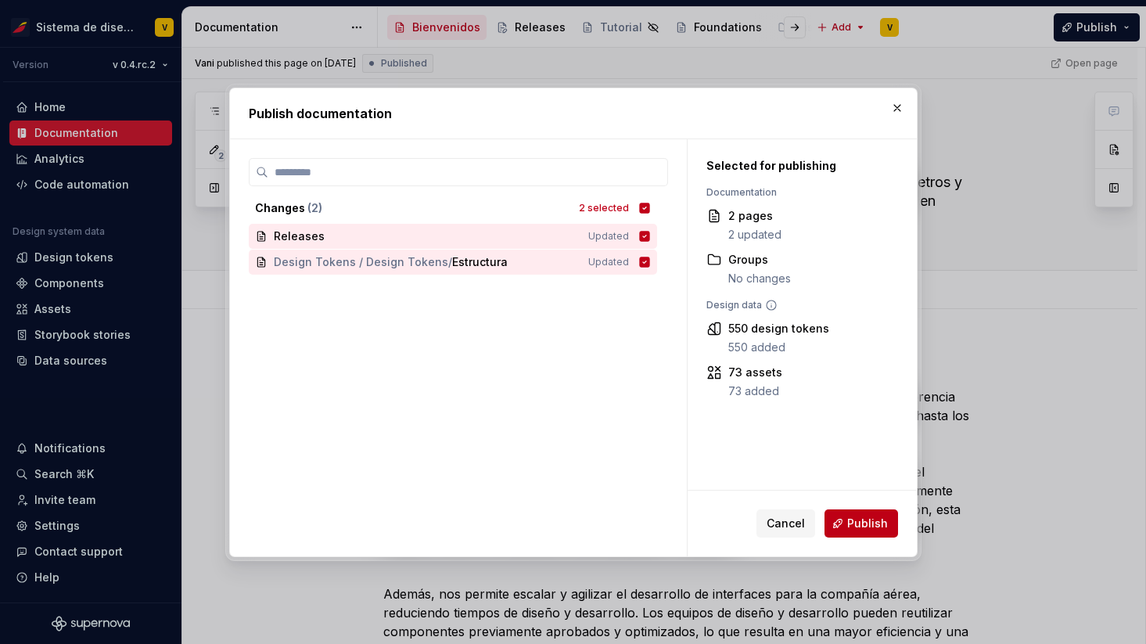
click at [859, 527] on span "Publish" at bounding box center [867, 524] width 41 height 16
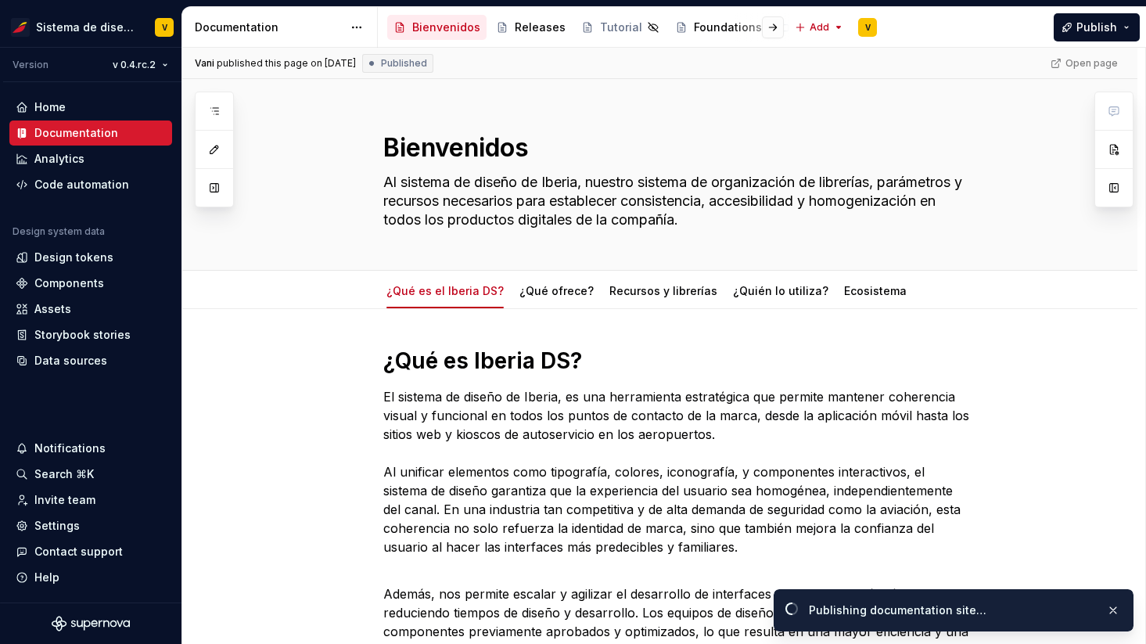
type textarea "*"
